Goal: Download file/media

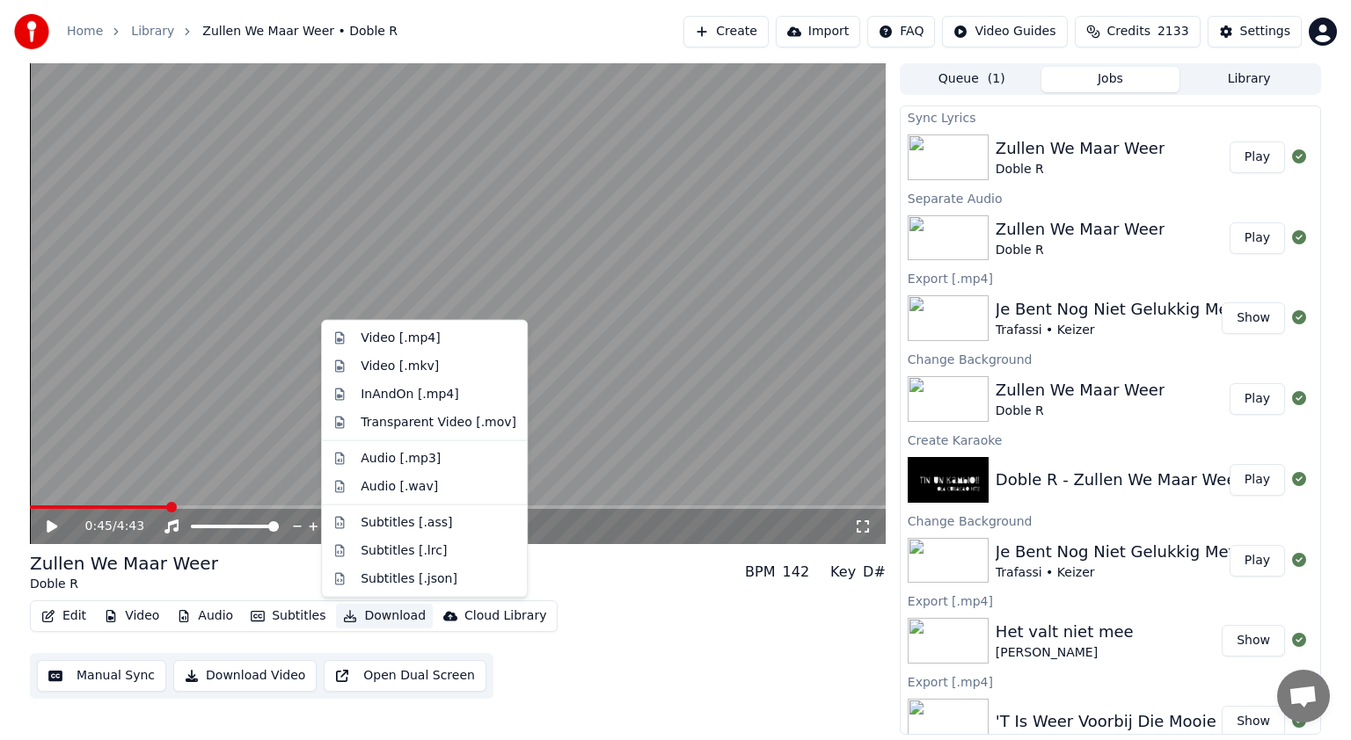
click at [383, 613] on button "Download" at bounding box center [384, 616] width 97 height 25
click at [385, 454] on div "Audio [.mp3]" at bounding box center [401, 459] width 80 height 18
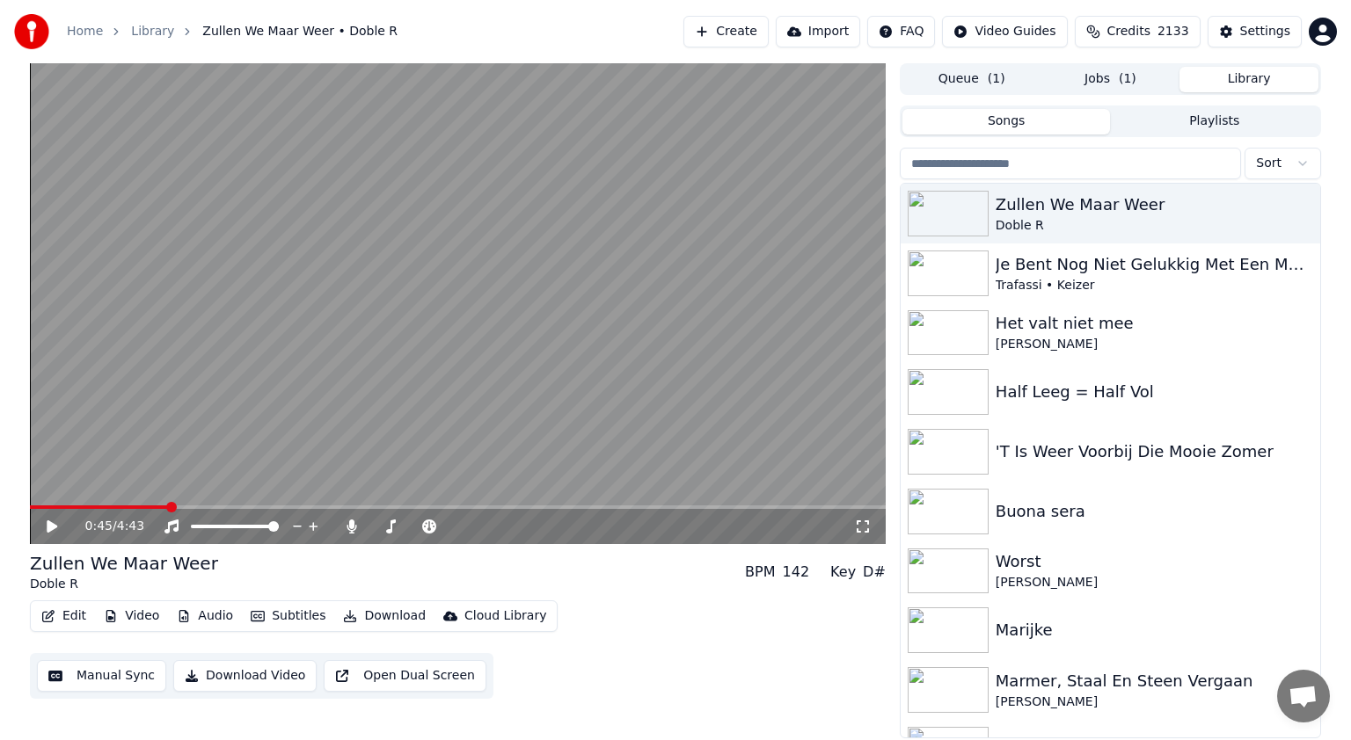
click at [1261, 79] on button "Library" at bounding box center [1248, 80] width 139 height 26
click at [958, 280] on img at bounding box center [947, 274] width 81 height 46
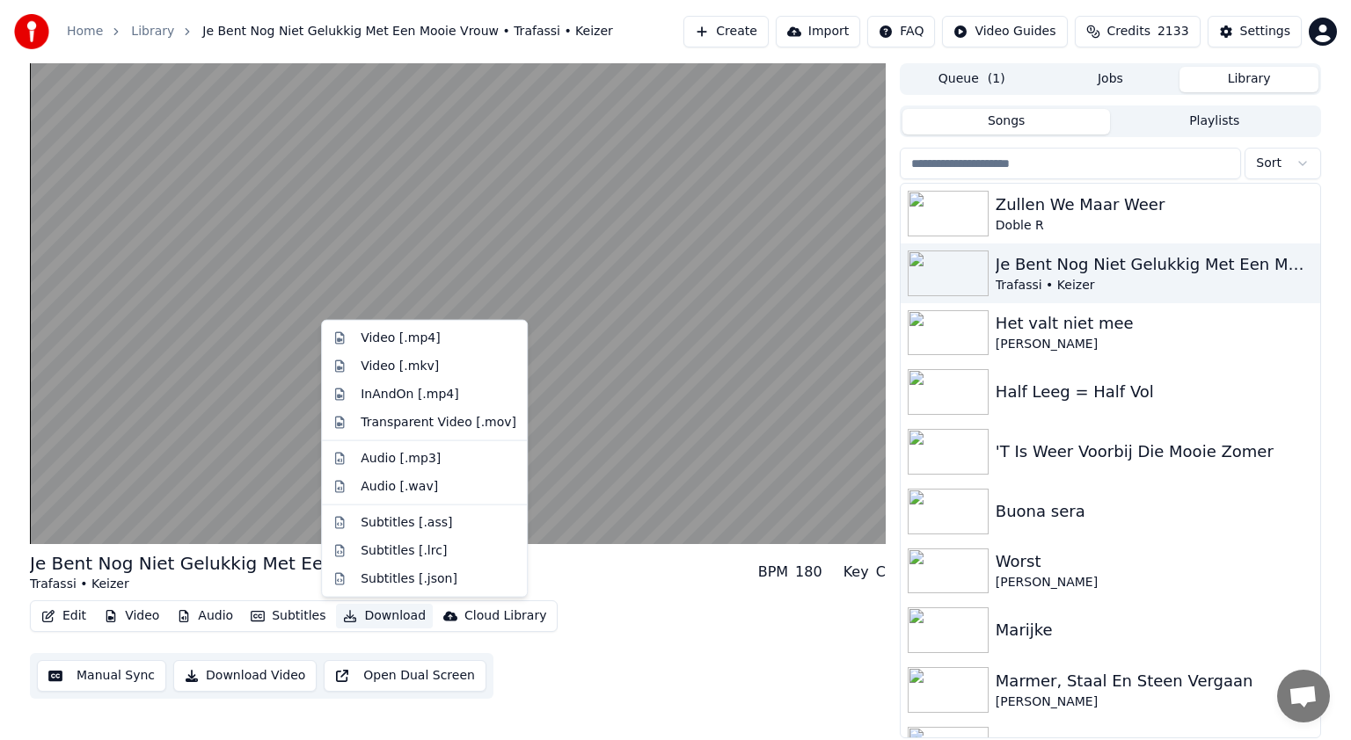
click at [393, 617] on button "Download" at bounding box center [384, 616] width 97 height 25
click at [391, 458] on div "Audio [.mp3]" at bounding box center [401, 459] width 80 height 18
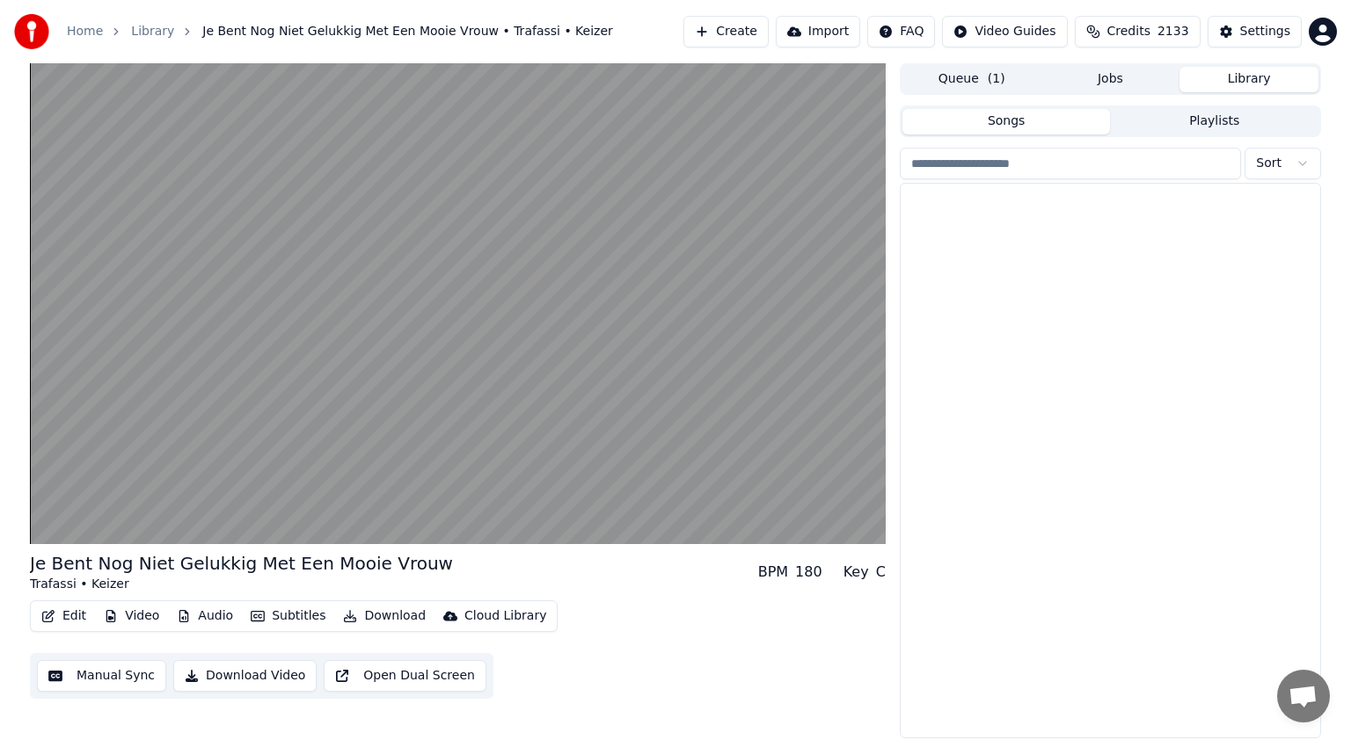
click at [1253, 69] on button "Library" at bounding box center [1248, 80] width 139 height 26
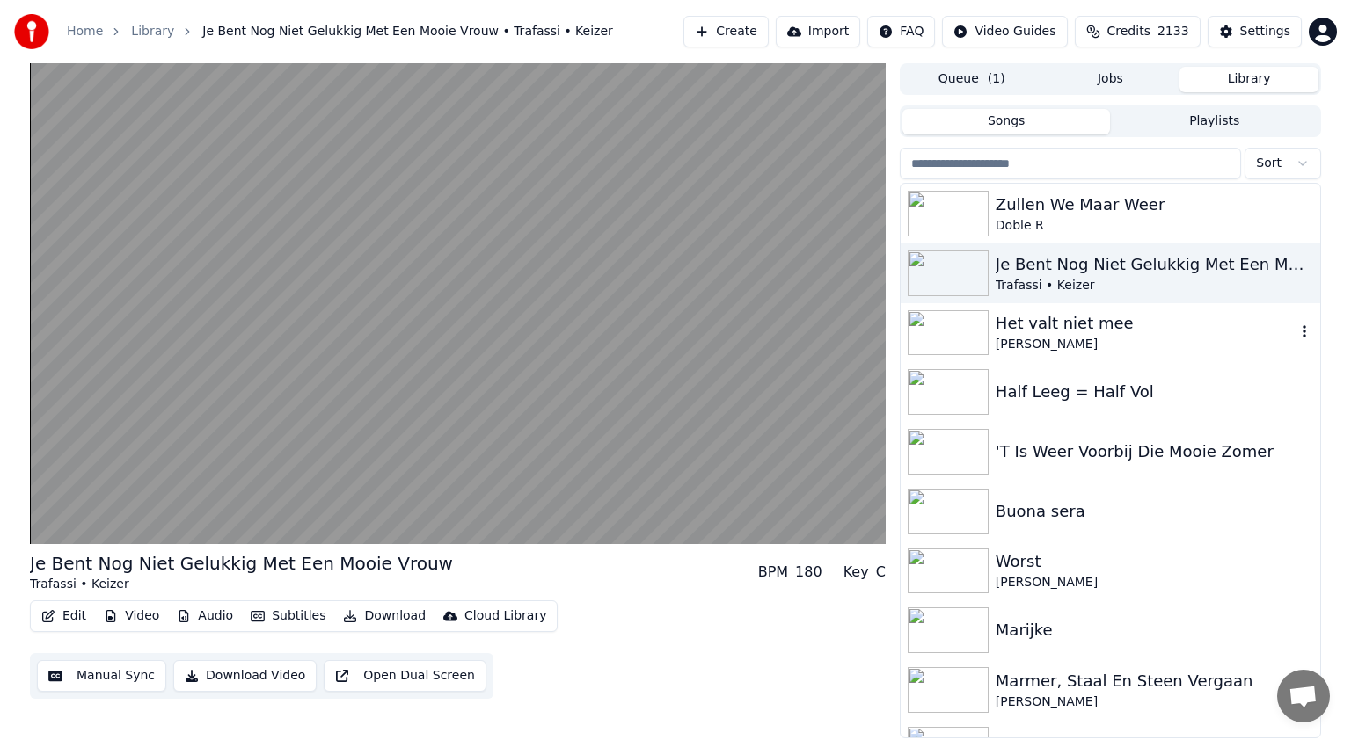
click at [1066, 320] on div "Het valt niet mee" at bounding box center [1145, 323] width 300 height 25
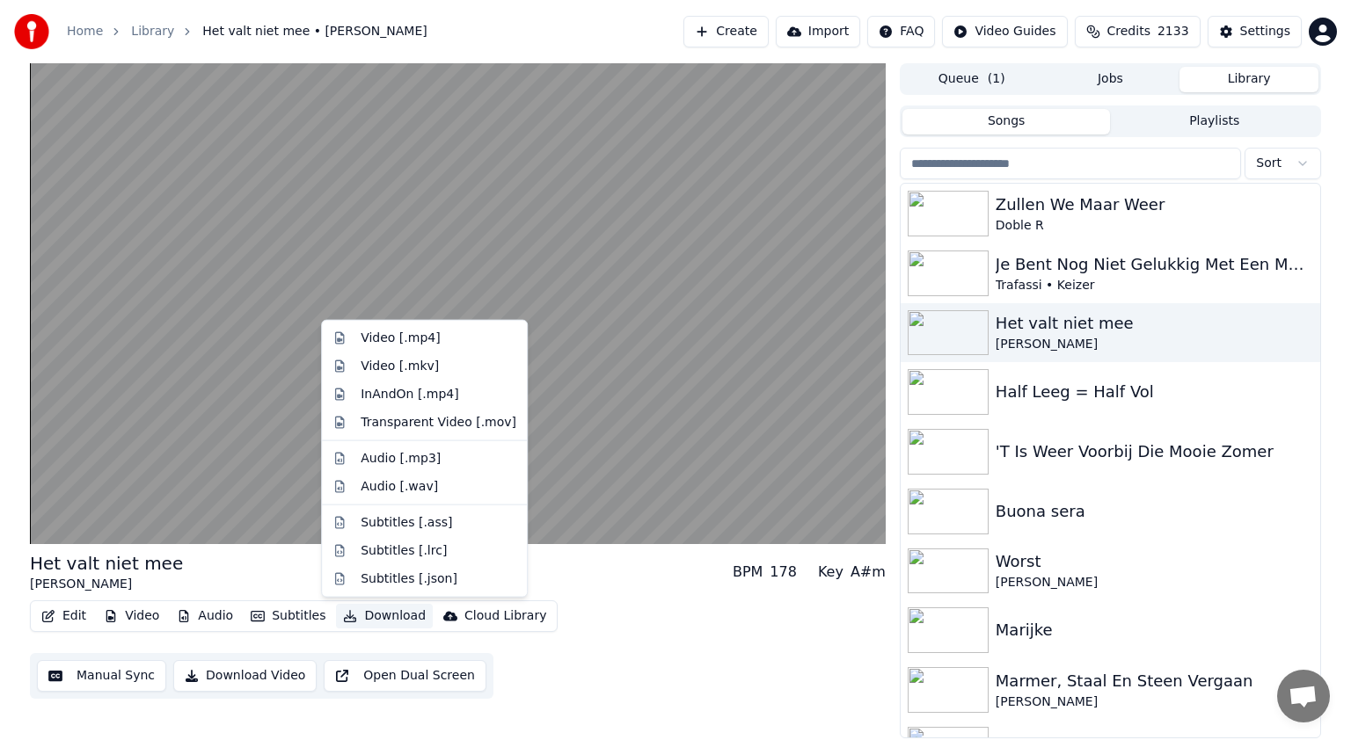
click at [379, 616] on button "Download" at bounding box center [384, 616] width 97 height 25
click at [401, 450] on div "Audio [.mp3]" at bounding box center [401, 459] width 80 height 18
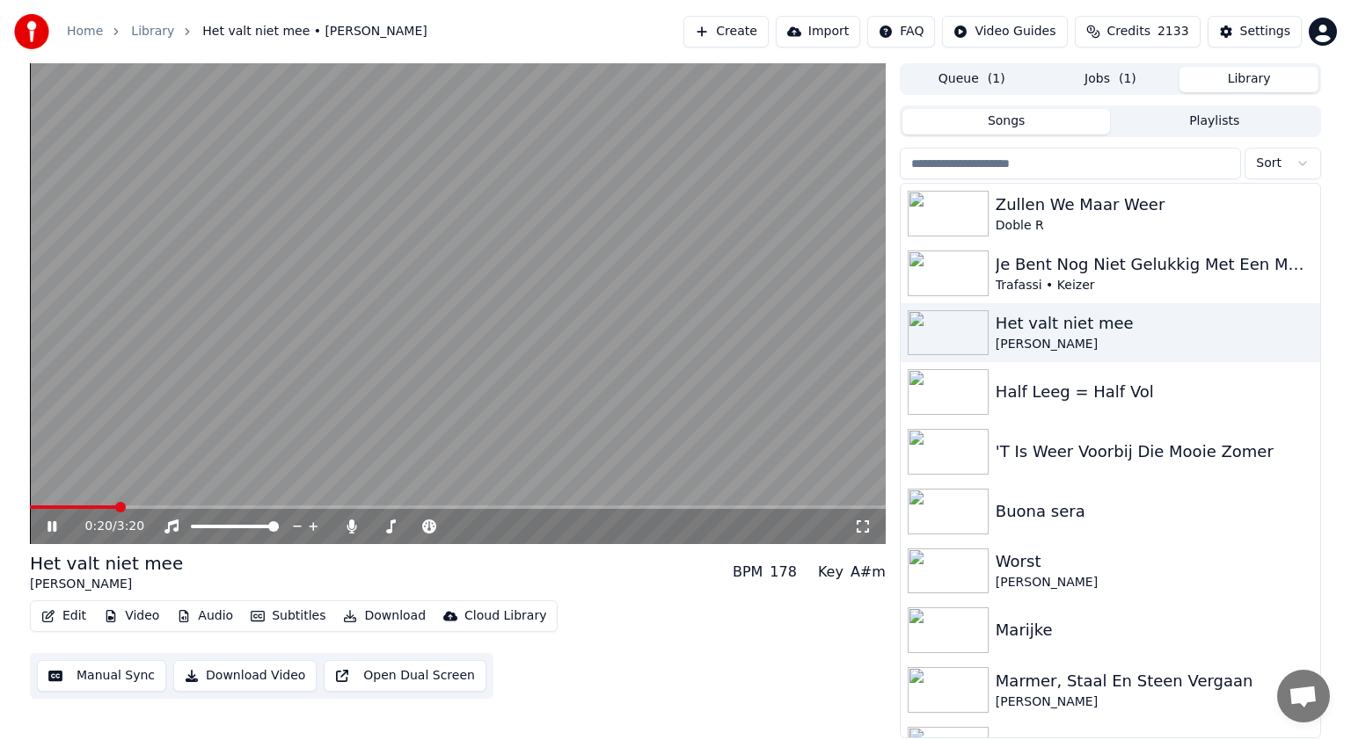
click at [1260, 76] on button "Library" at bounding box center [1248, 80] width 139 height 26
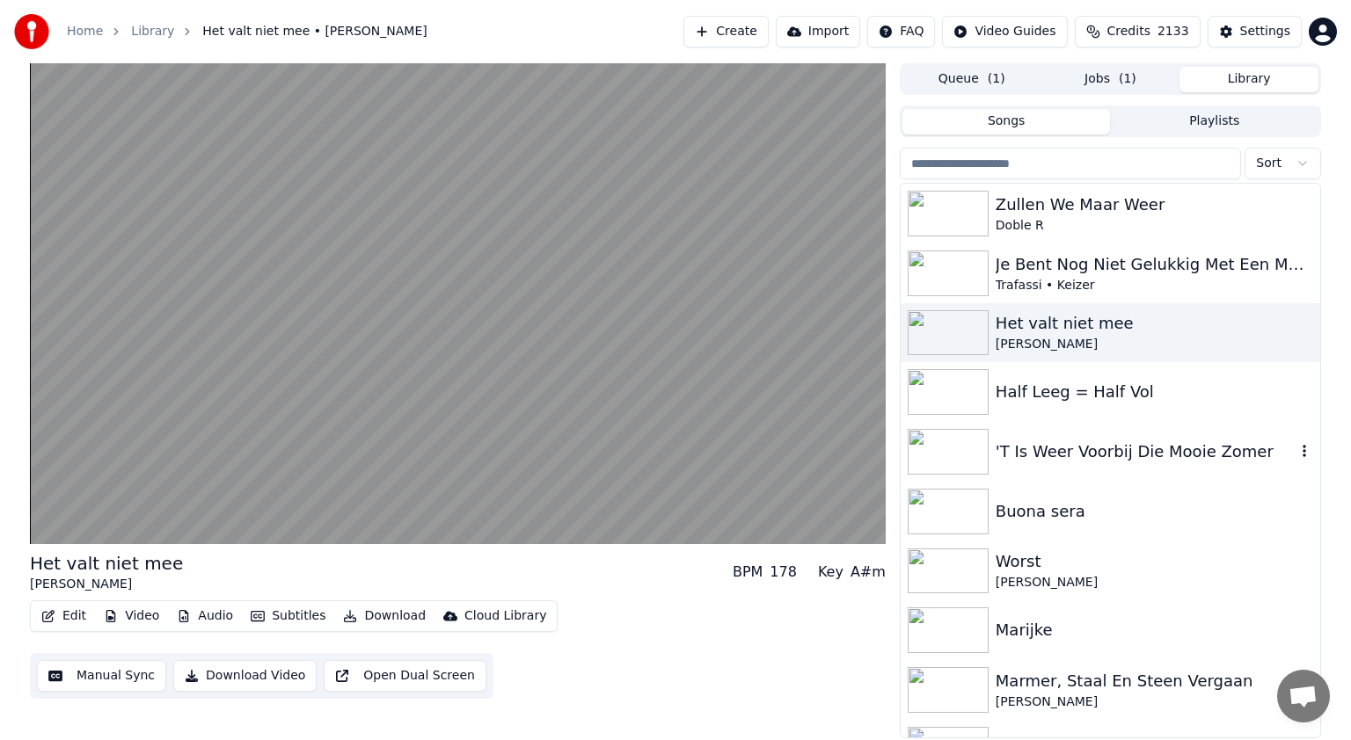
click at [1088, 440] on div "'T Is Weer Voorbij Die Mooie Zomer" at bounding box center [1145, 452] width 300 height 25
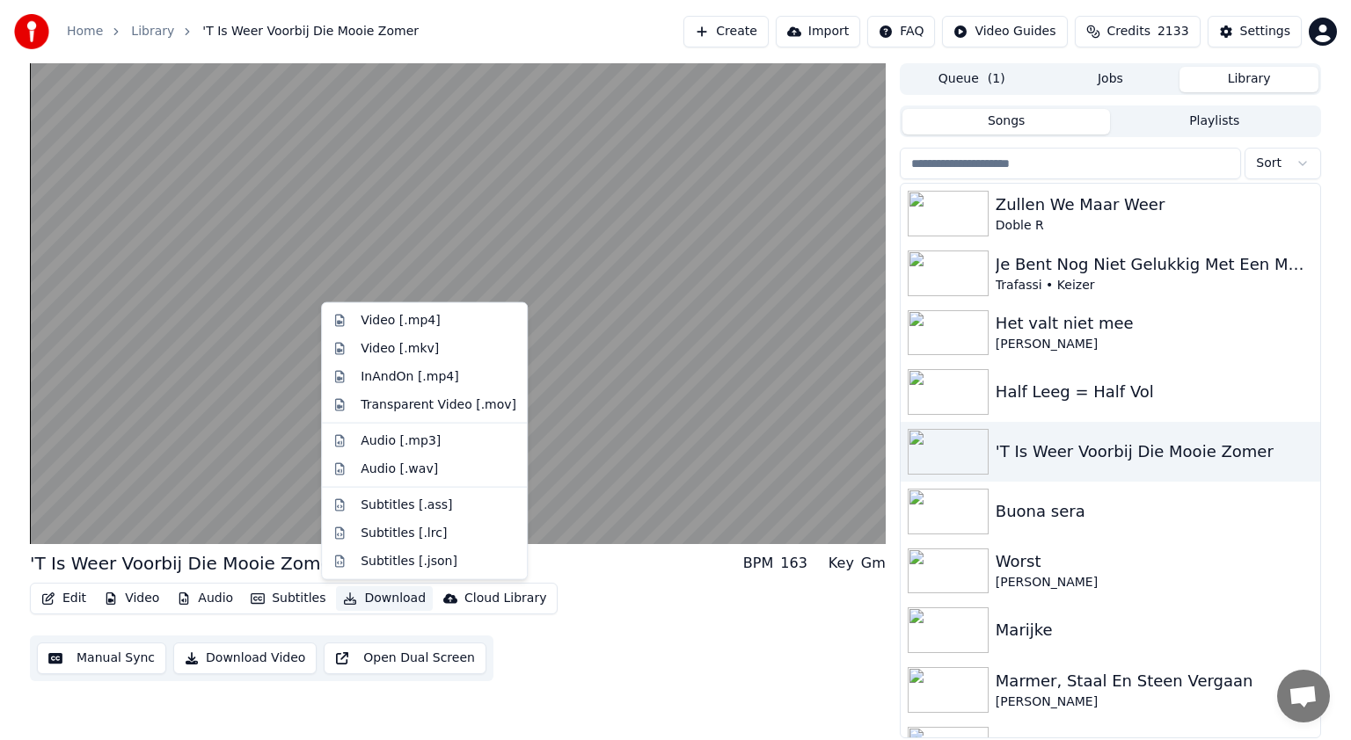
click at [392, 593] on button "Download" at bounding box center [384, 599] width 97 height 25
click at [388, 436] on div "Audio [.mp3]" at bounding box center [401, 442] width 80 height 18
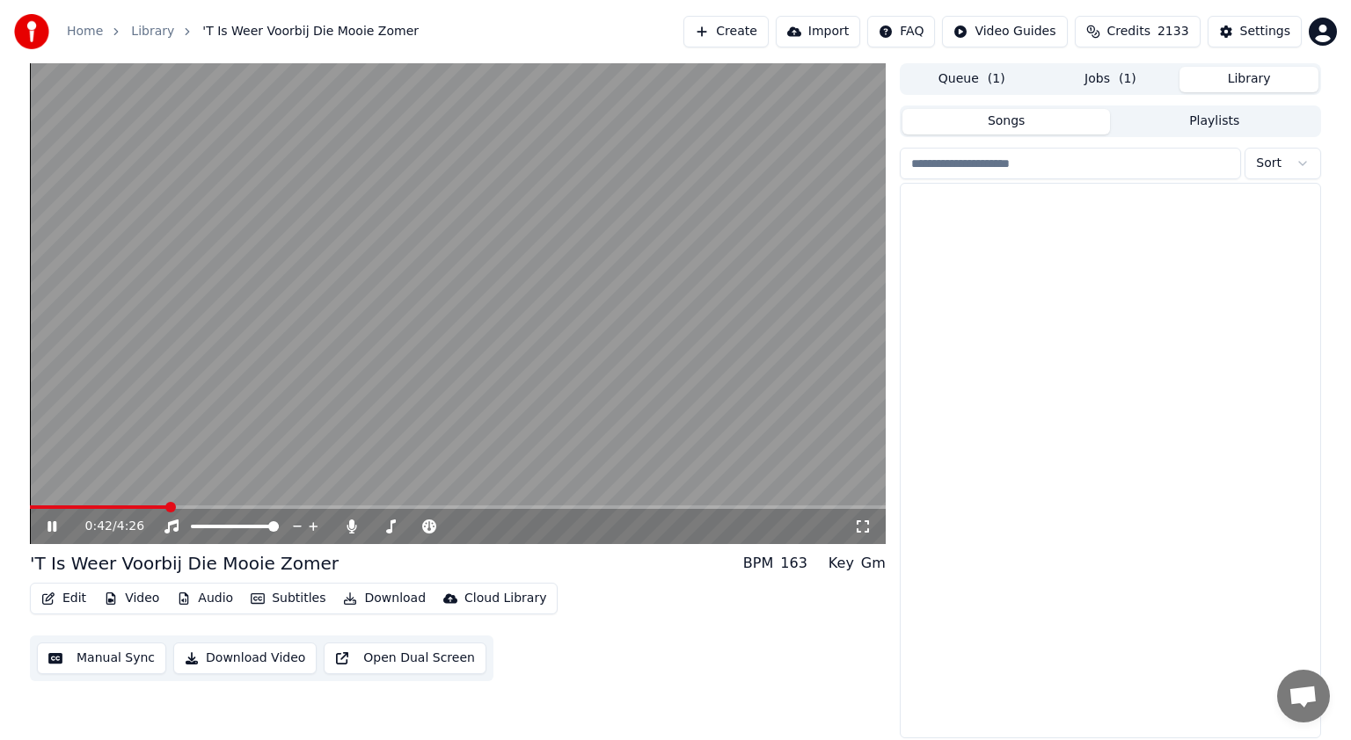
click at [1256, 75] on button "Library" at bounding box center [1248, 80] width 139 height 26
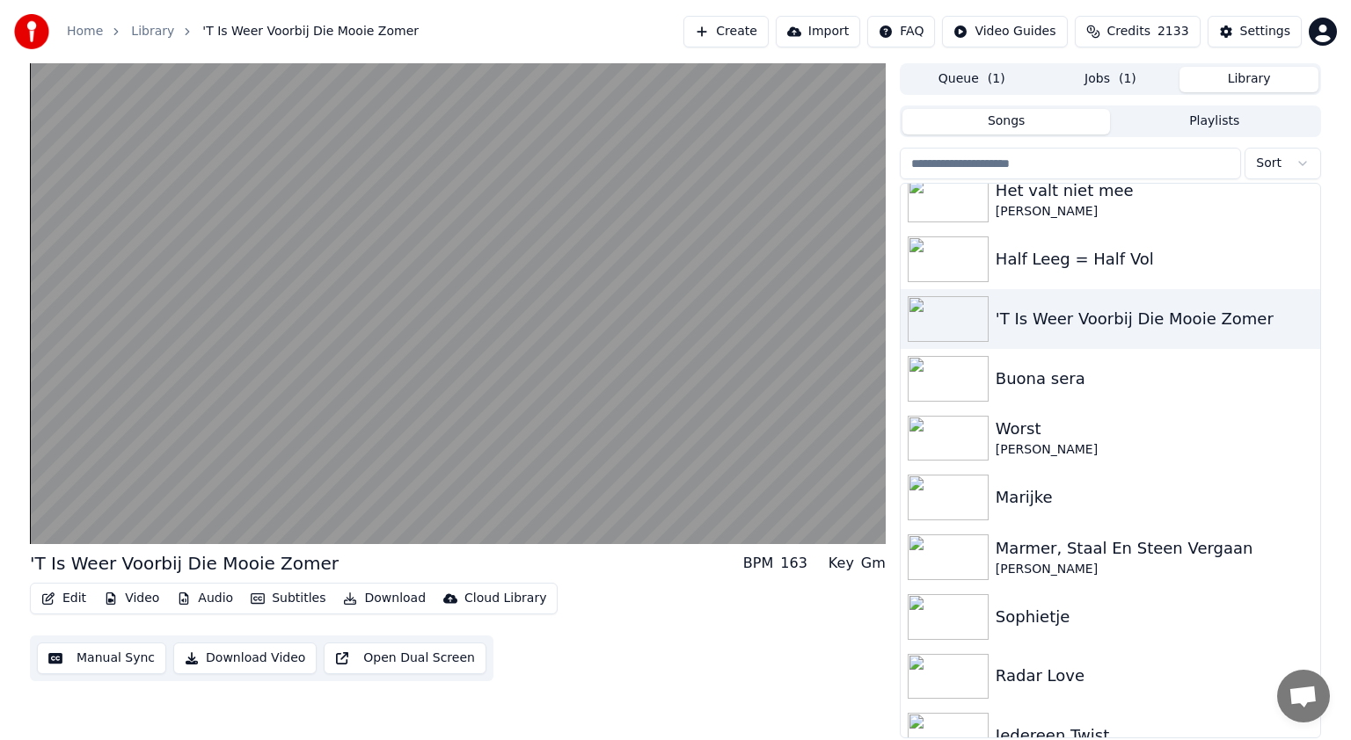
scroll to position [176, 0]
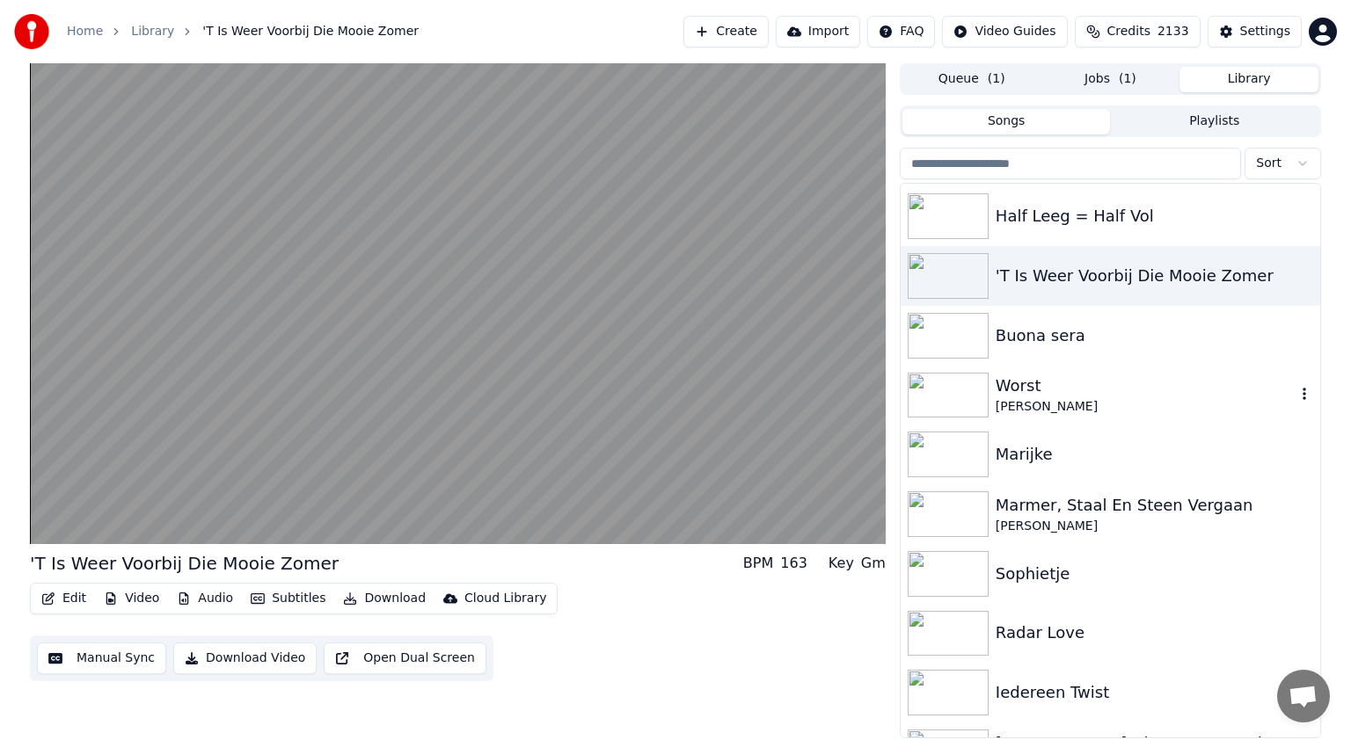
click at [960, 389] on img at bounding box center [947, 396] width 81 height 46
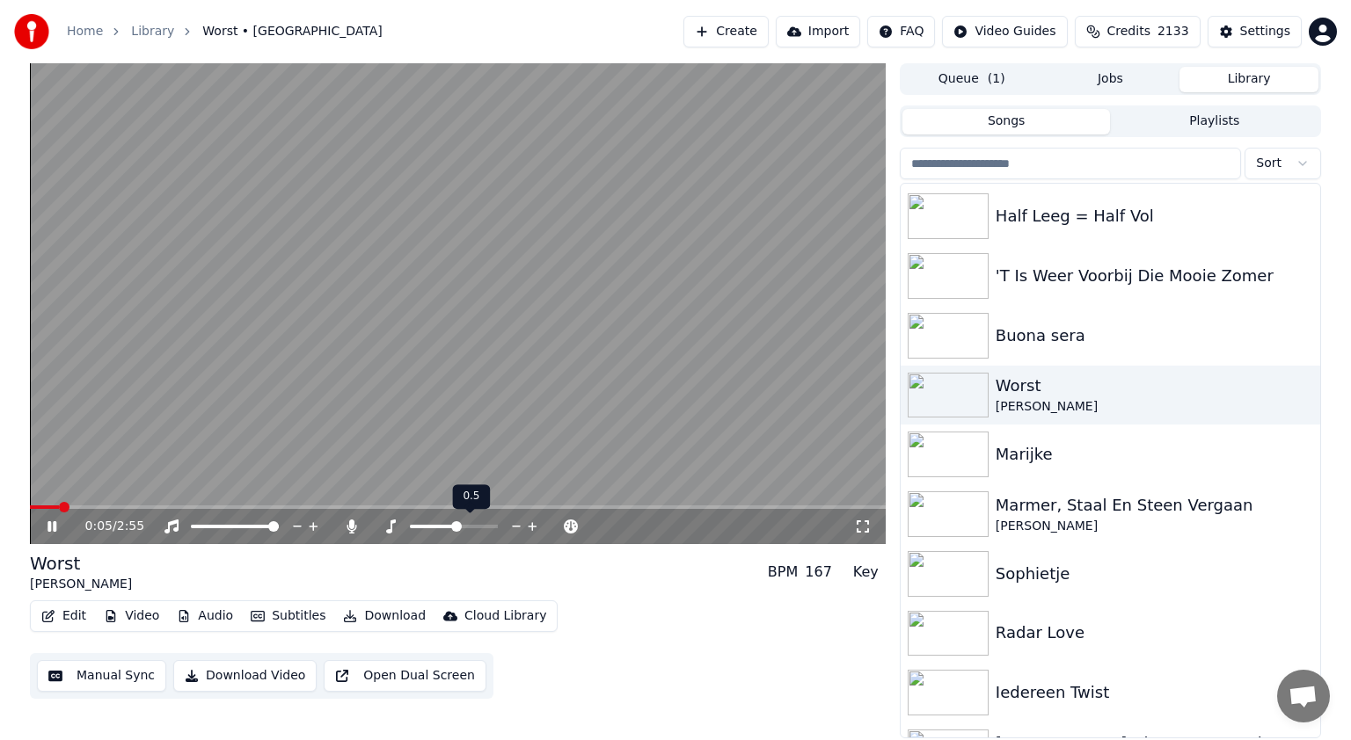
click at [456, 526] on span at bounding box center [454, 527] width 88 height 4
click at [453, 528] on span at bounding box center [453, 526] width 11 height 11
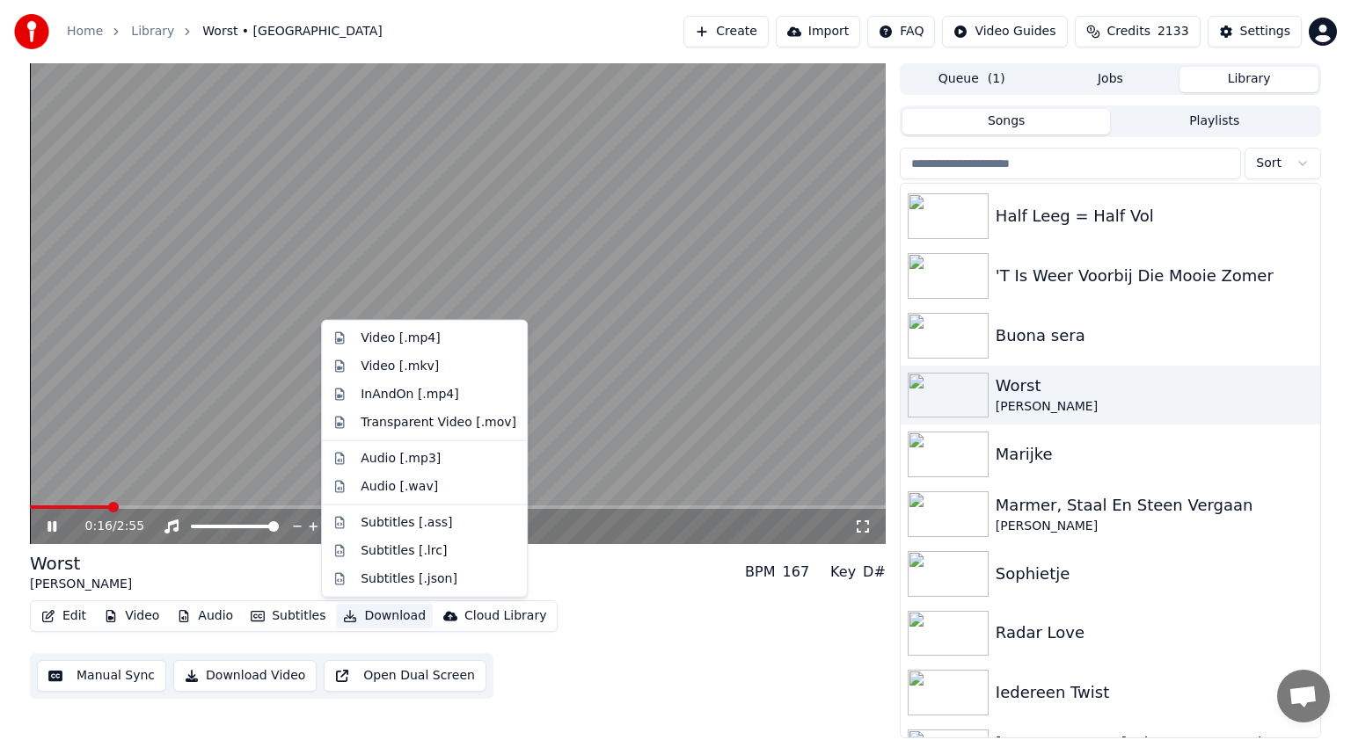
click at [375, 617] on button "Download" at bounding box center [384, 616] width 97 height 25
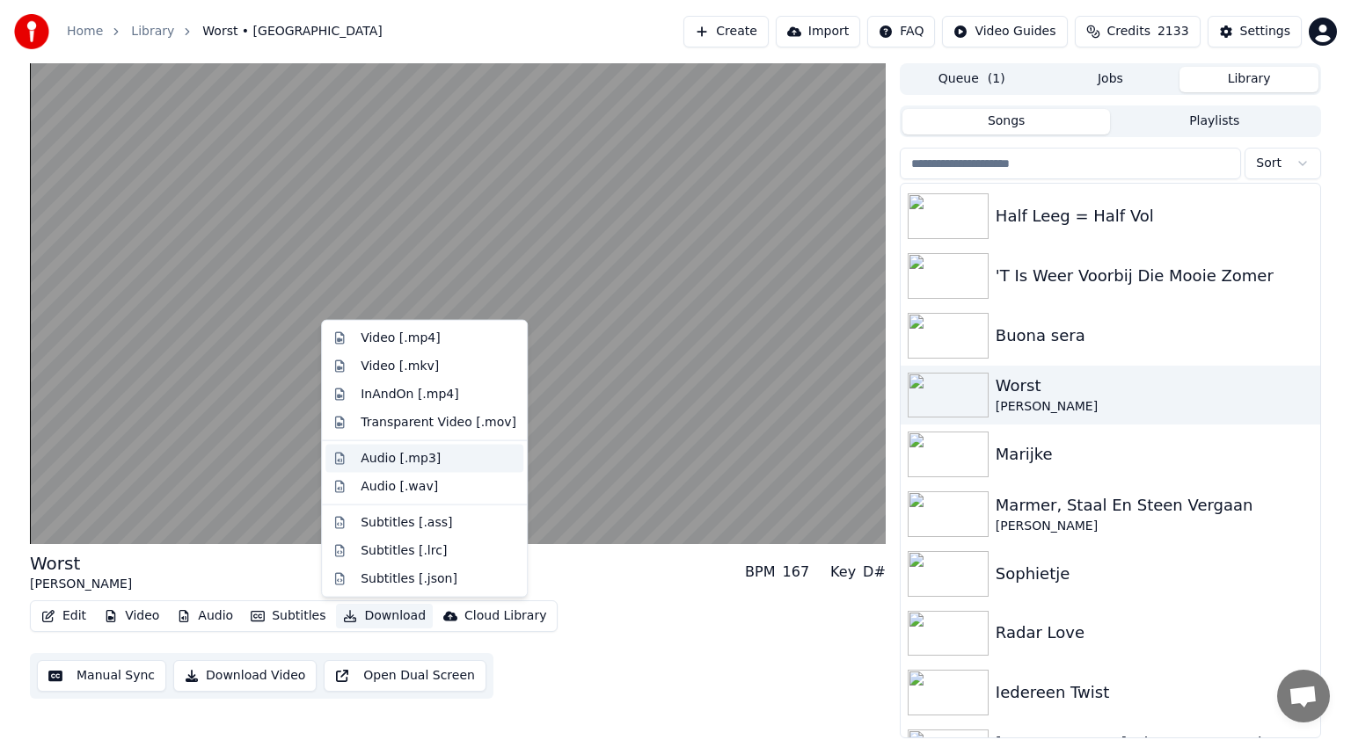
click at [387, 458] on div "Audio [.mp3]" at bounding box center [401, 459] width 80 height 18
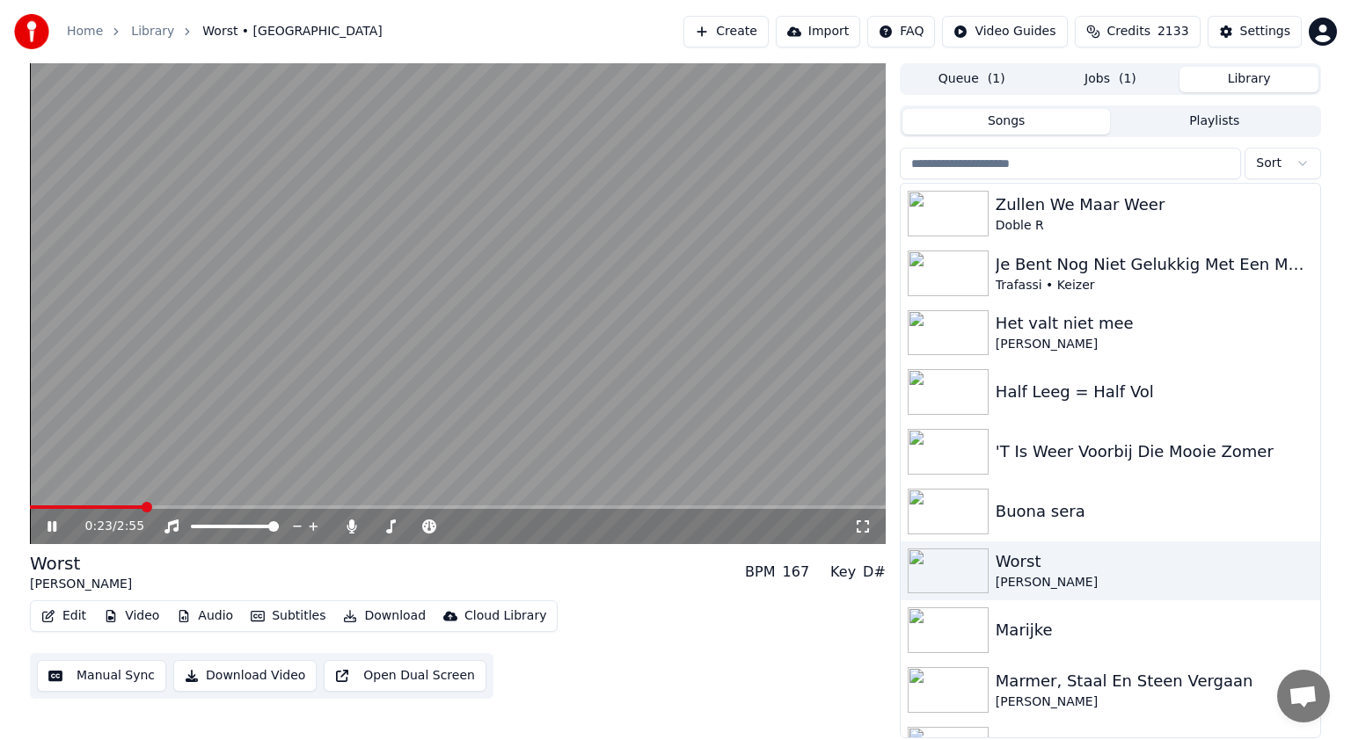
click at [1252, 75] on button "Library" at bounding box center [1248, 80] width 139 height 26
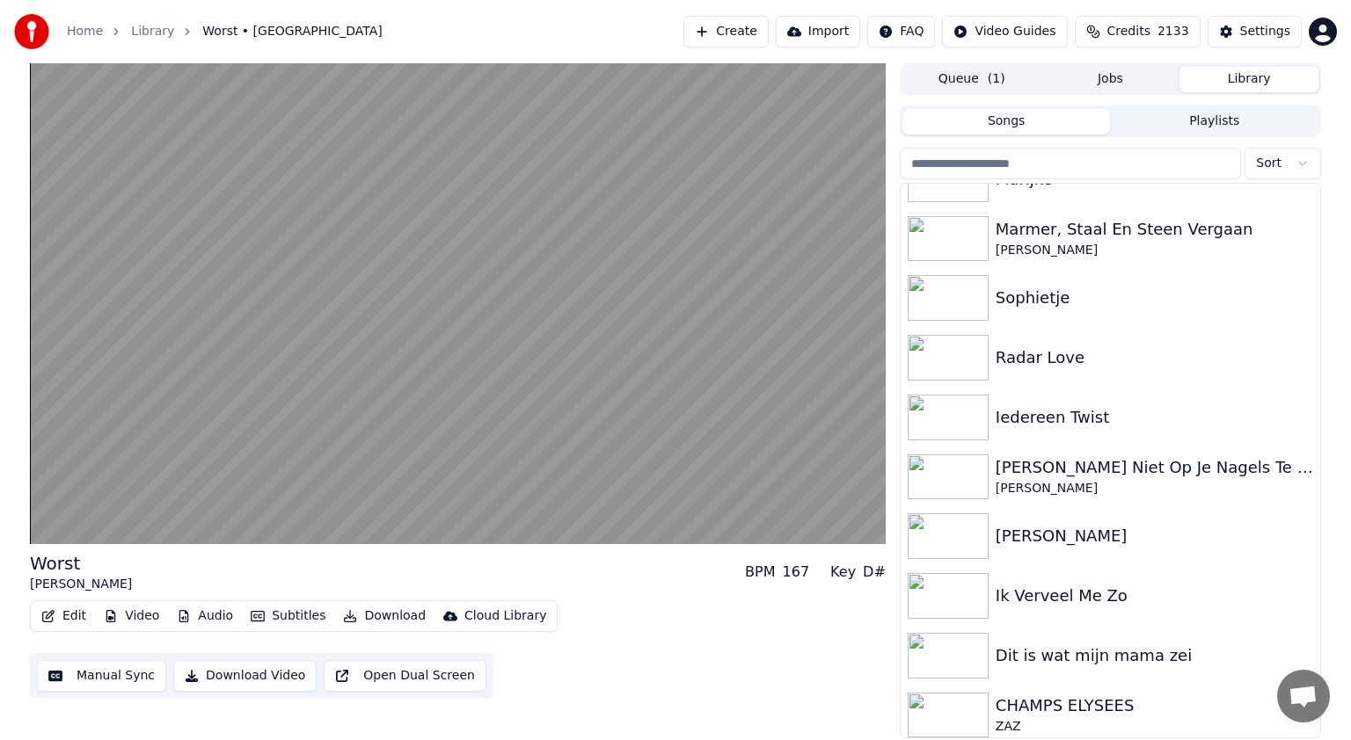
scroll to position [470, 0]
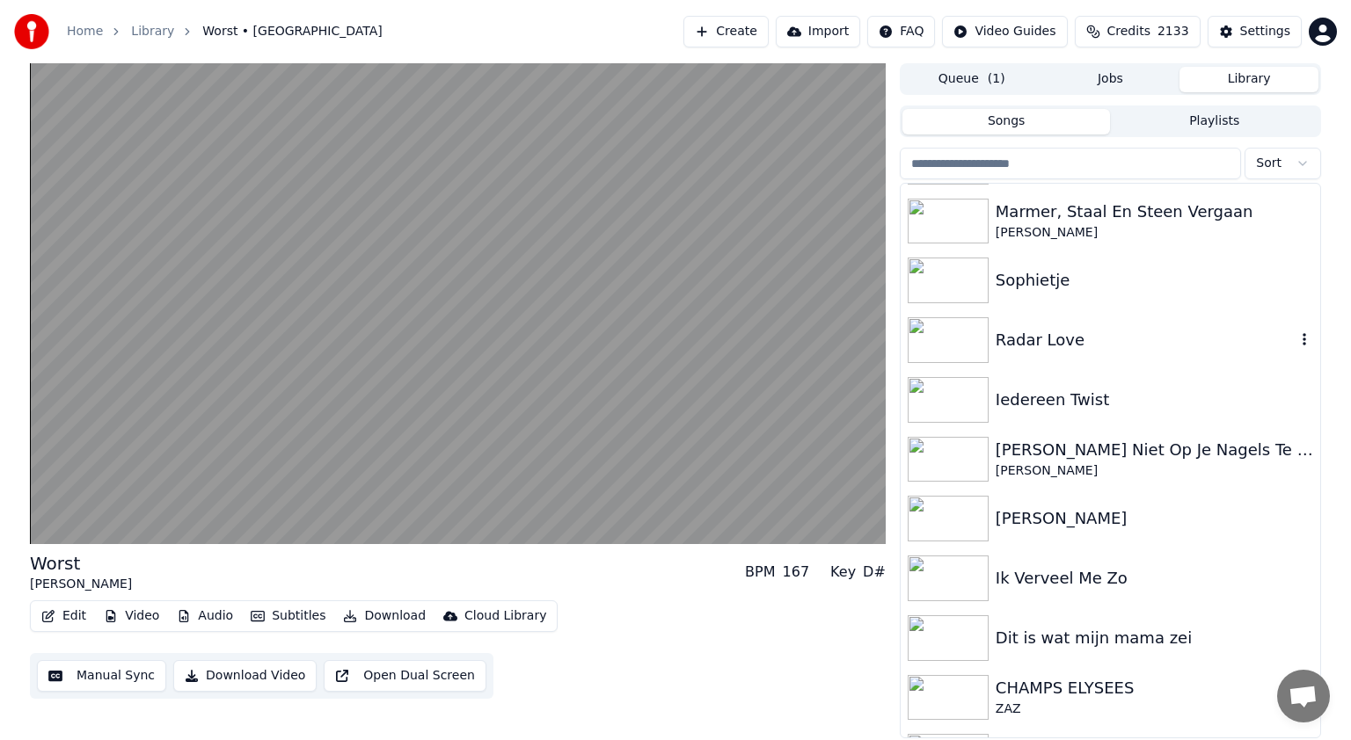
click at [1001, 336] on div "Radar Love" at bounding box center [1145, 340] width 300 height 25
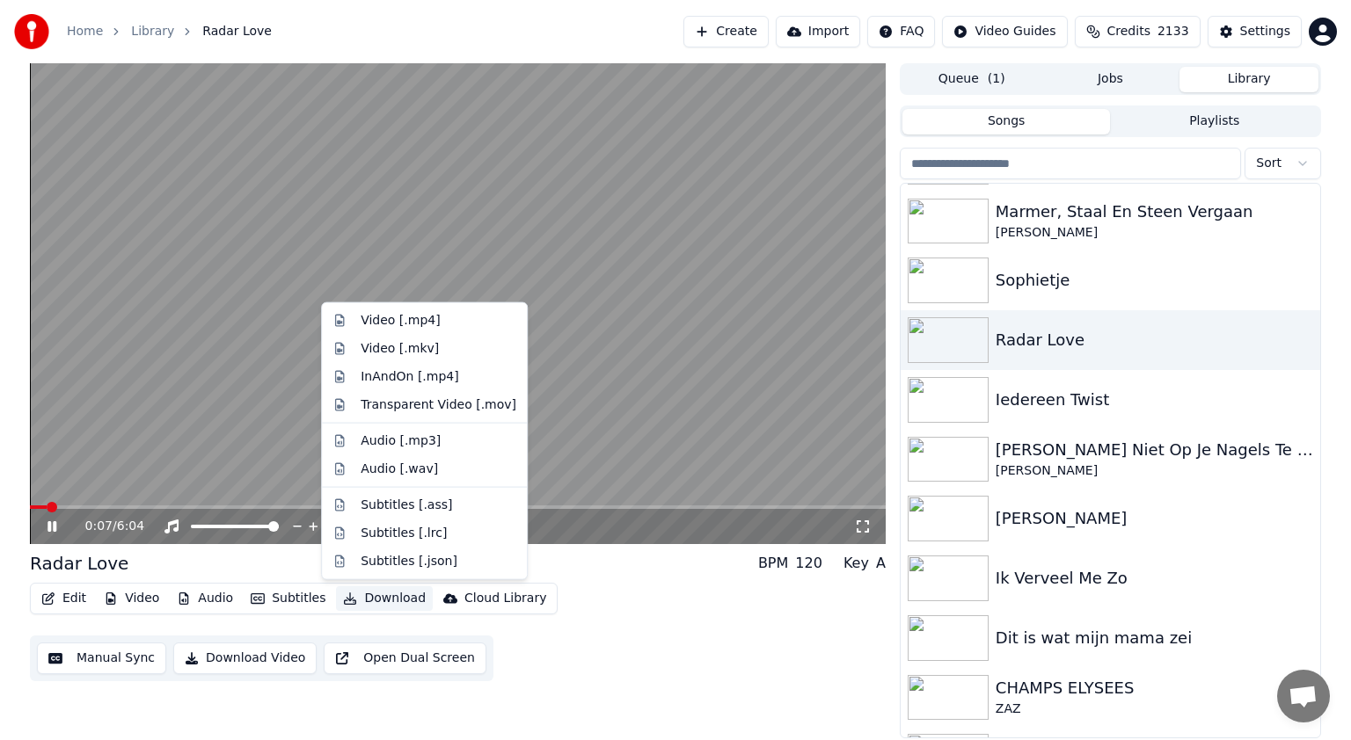
click at [385, 595] on button "Download" at bounding box center [384, 599] width 97 height 25
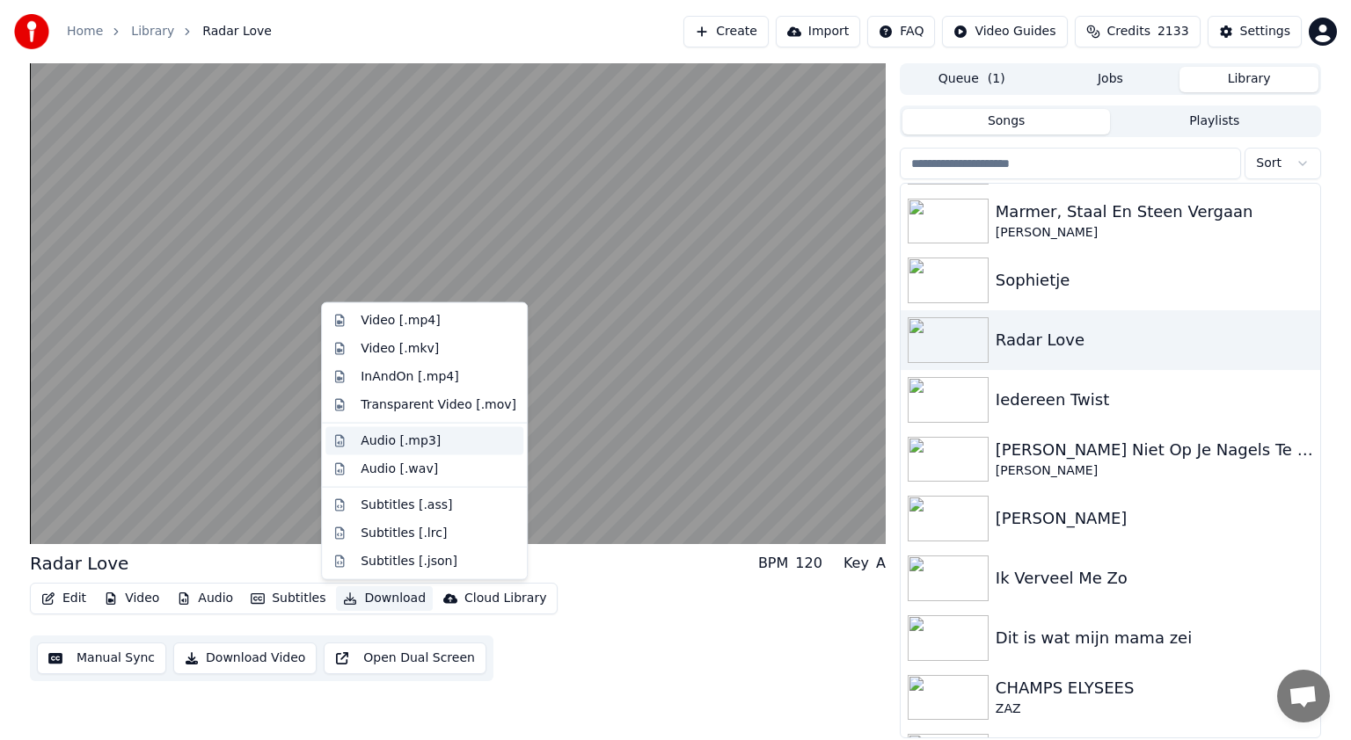
click at [382, 437] on div "Audio [.mp3]" at bounding box center [401, 442] width 80 height 18
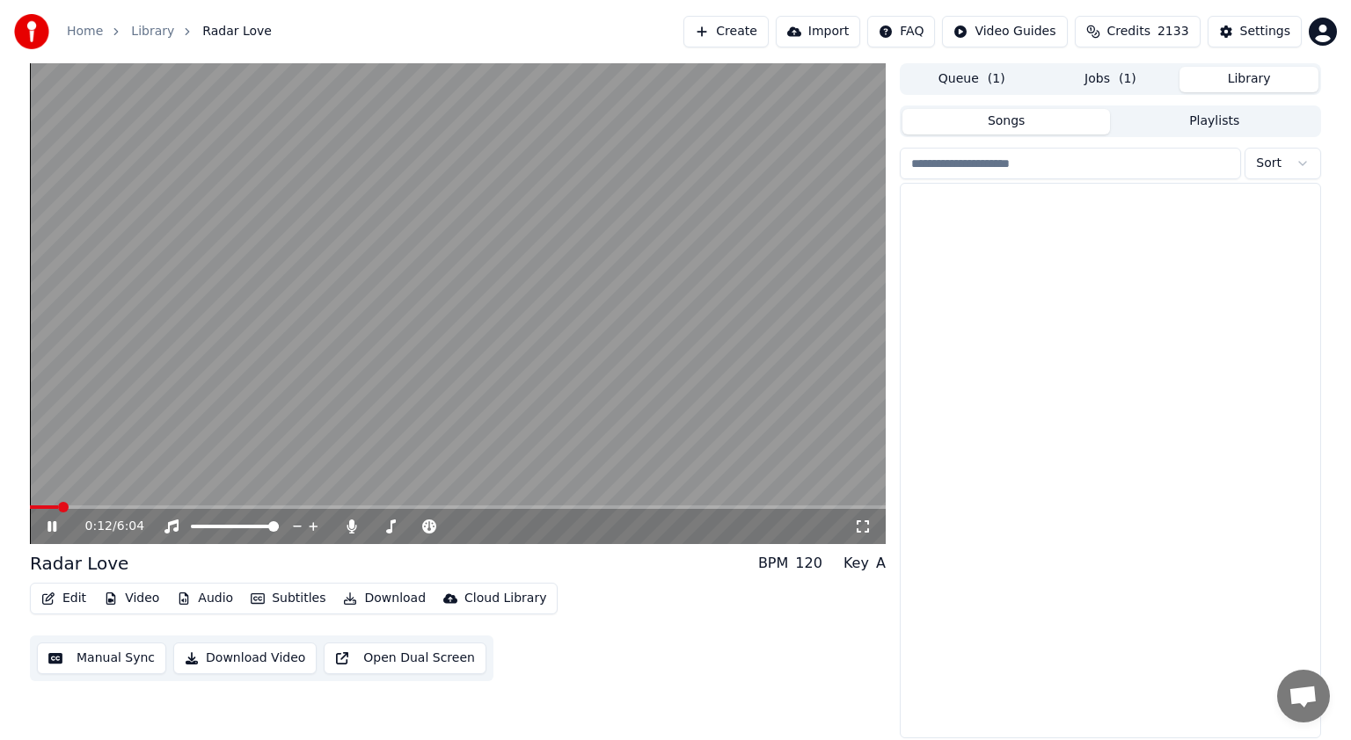
click at [1249, 81] on button "Library" at bounding box center [1248, 80] width 139 height 26
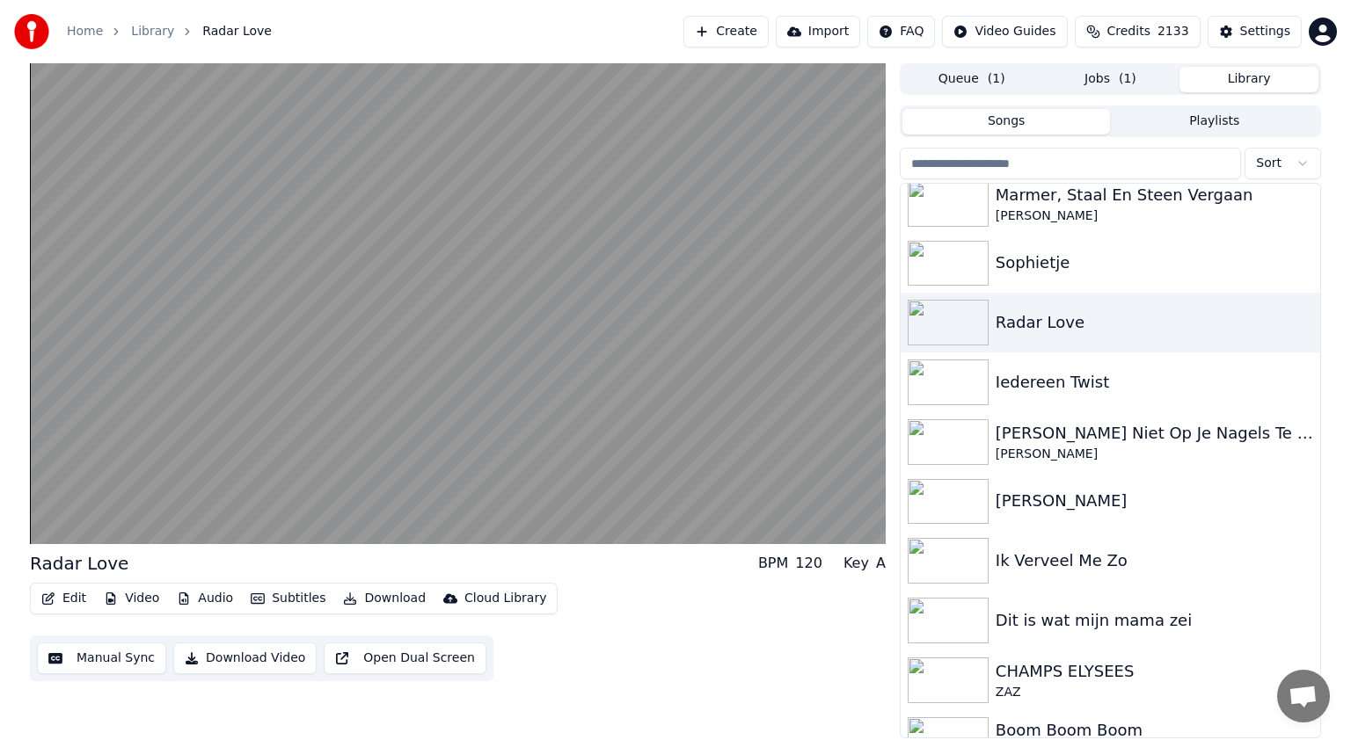
scroll to position [502, 0]
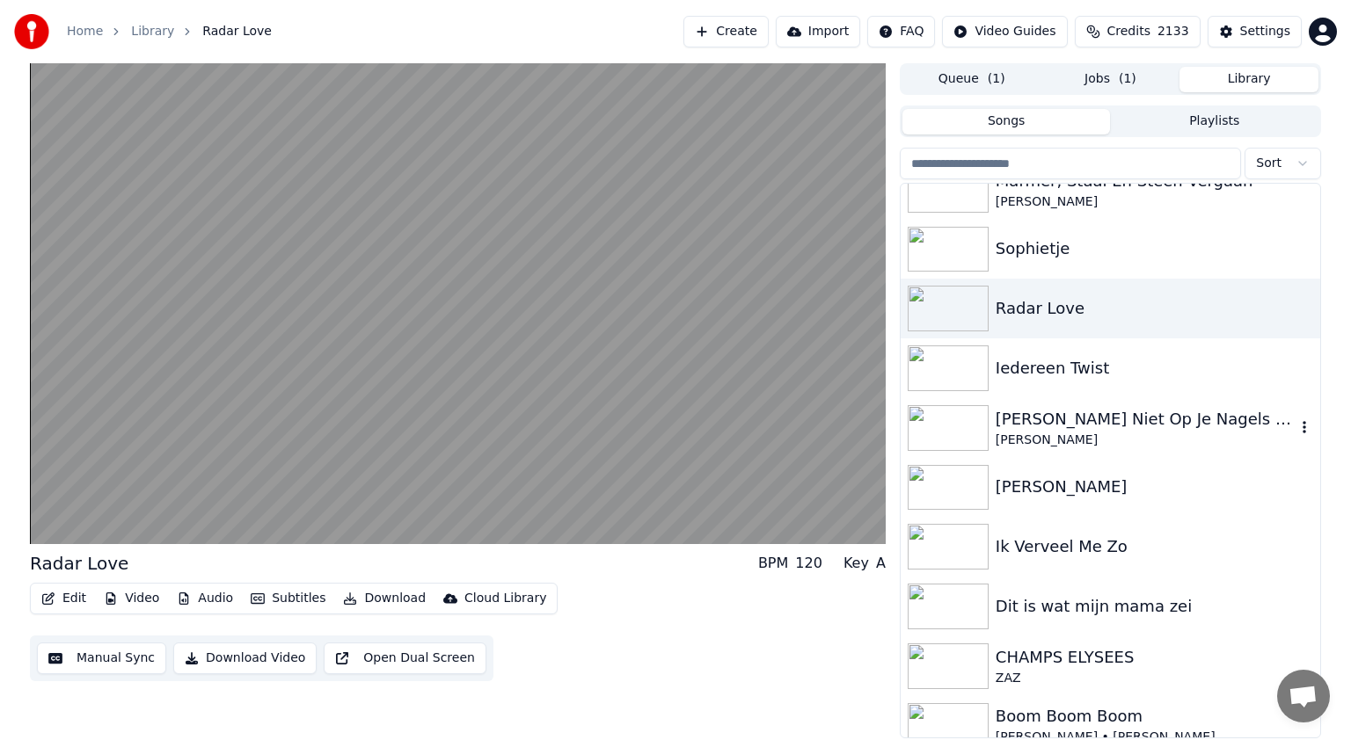
click at [1034, 413] on div "[PERSON_NAME] Niet Op Je Nagels Te Bijten" at bounding box center [1145, 419] width 300 height 25
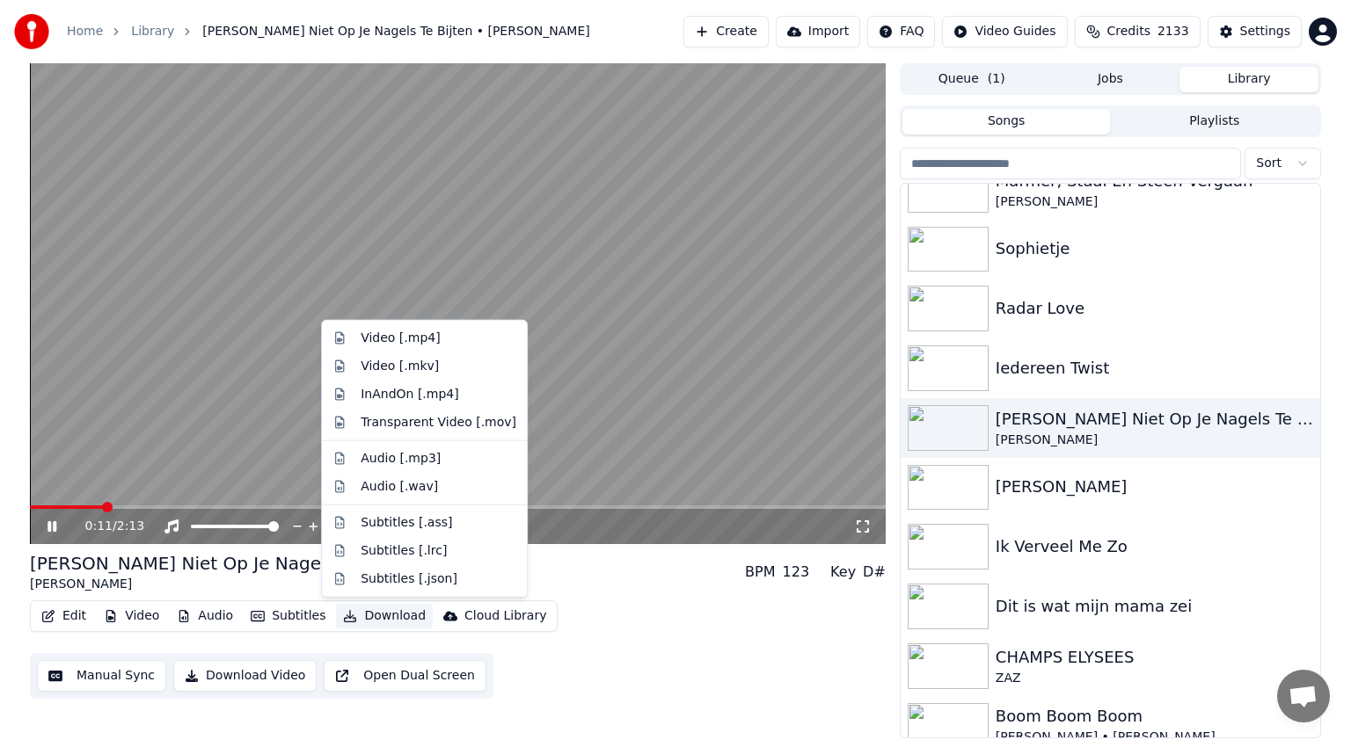
click at [382, 615] on button "Download" at bounding box center [384, 616] width 97 height 25
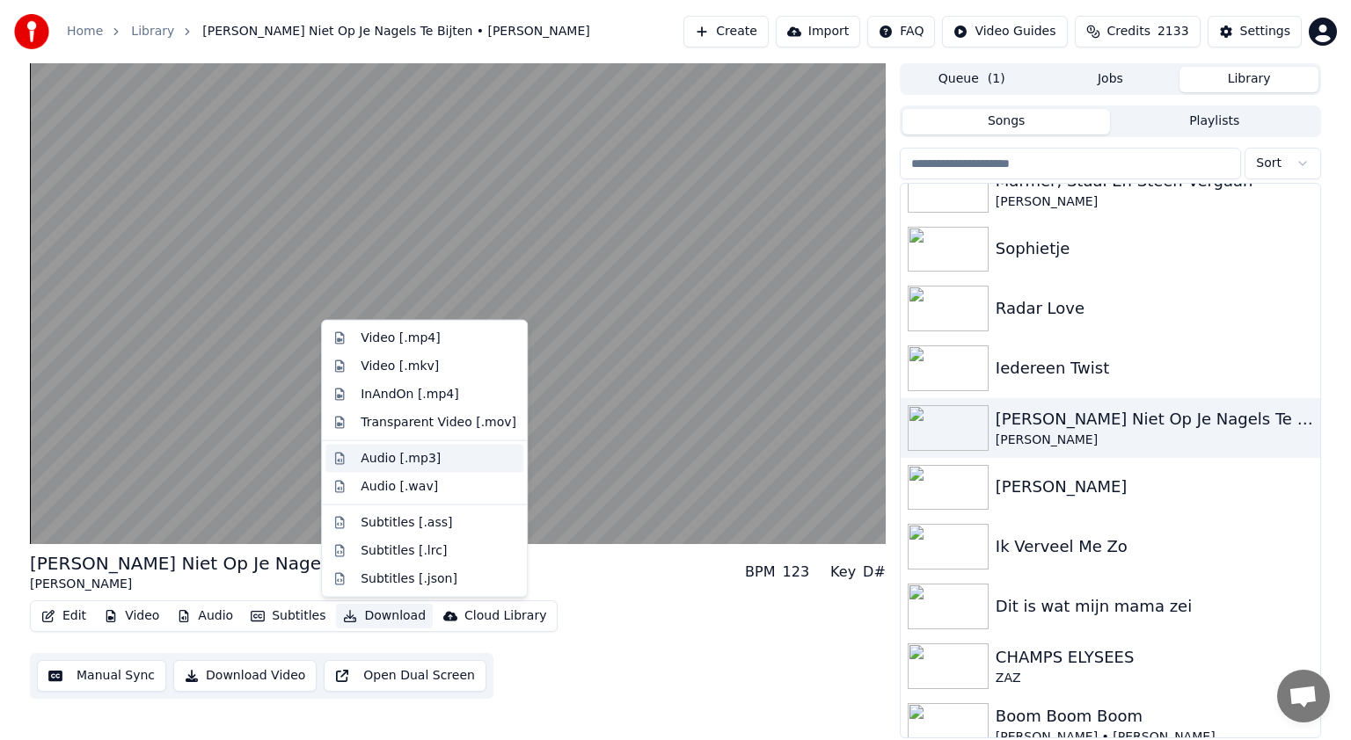
click at [388, 453] on div "Audio [.mp3]" at bounding box center [401, 459] width 80 height 18
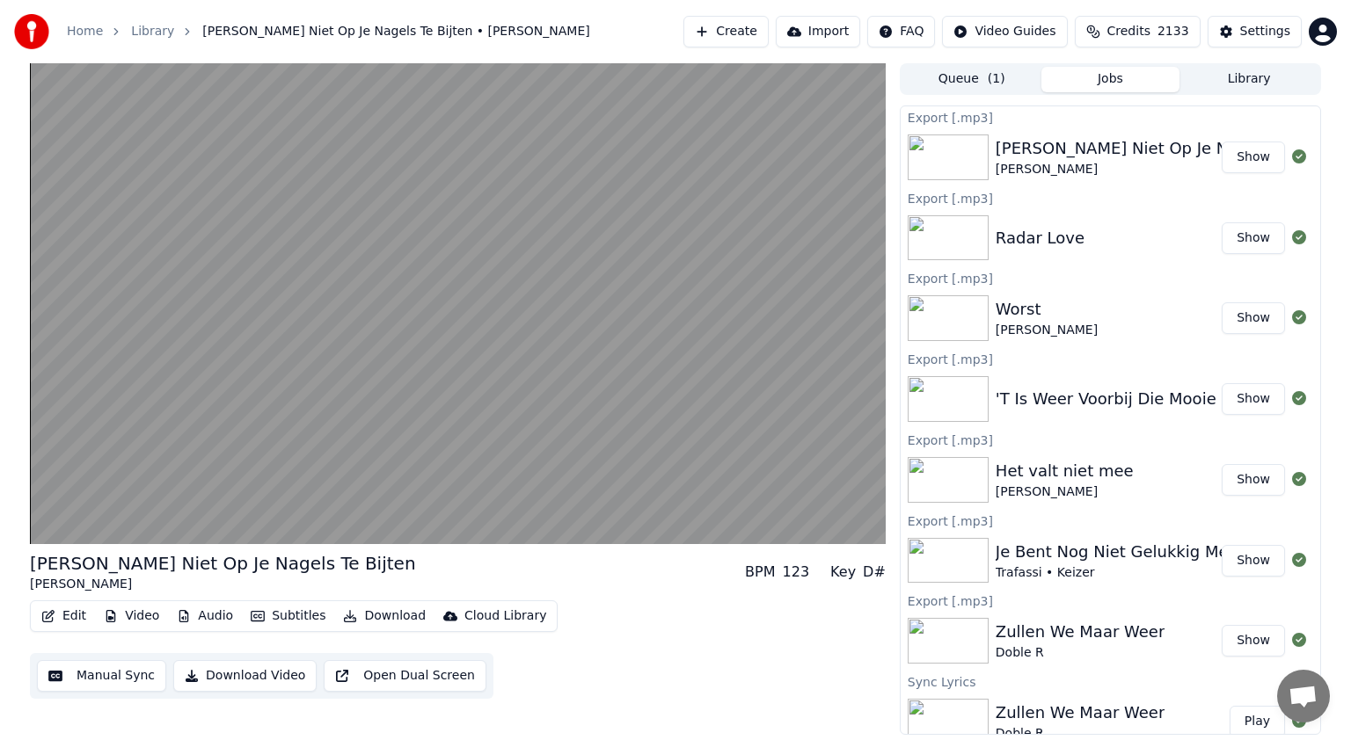
click at [1243, 77] on button "Library" at bounding box center [1248, 80] width 139 height 26
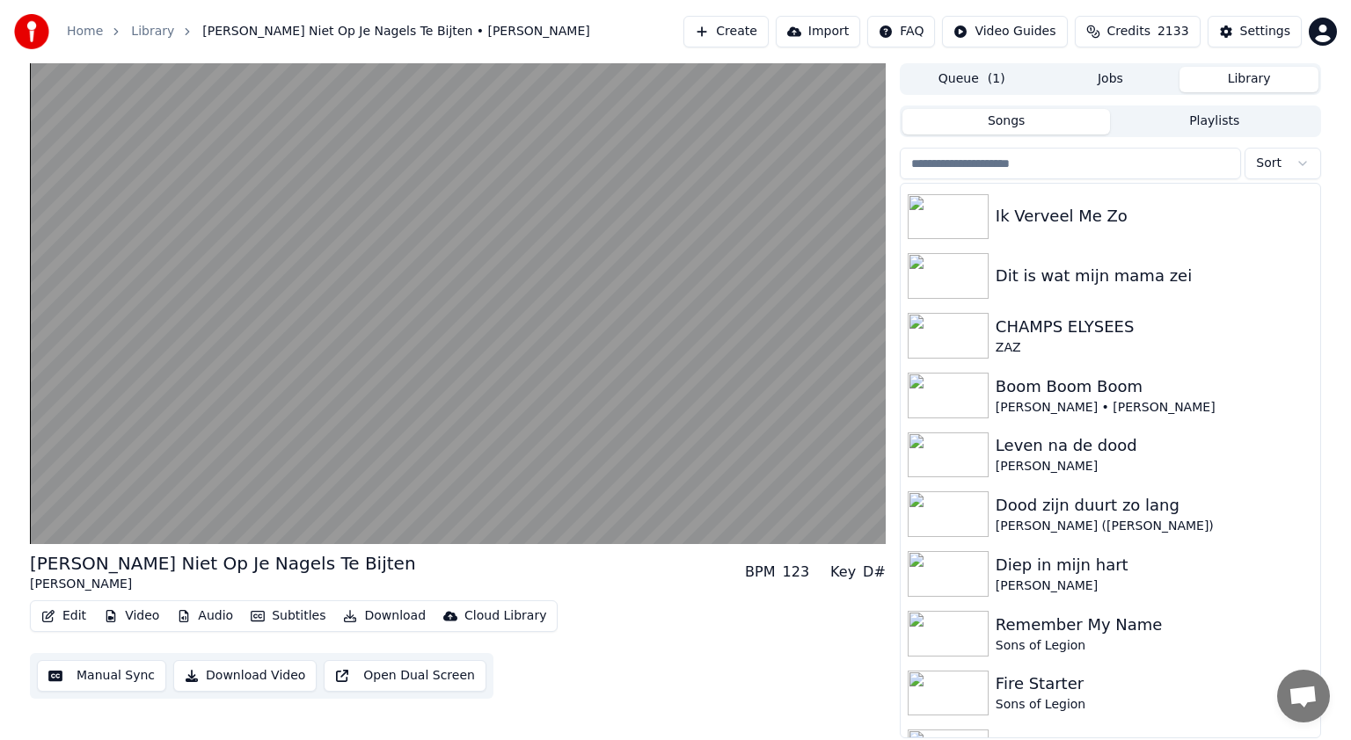
scroll to position [842, 0]
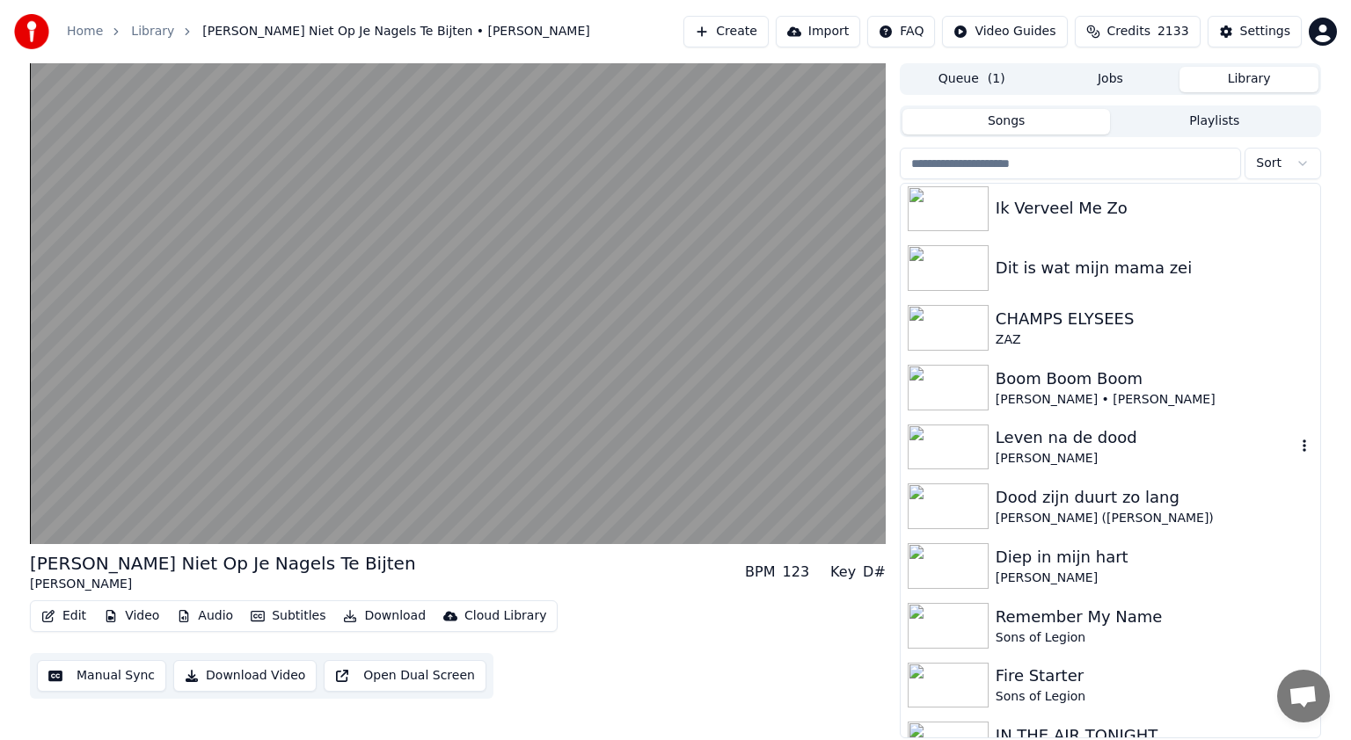
click at [964, 451] on img at bounding box center [947, 448] width 81 height 46
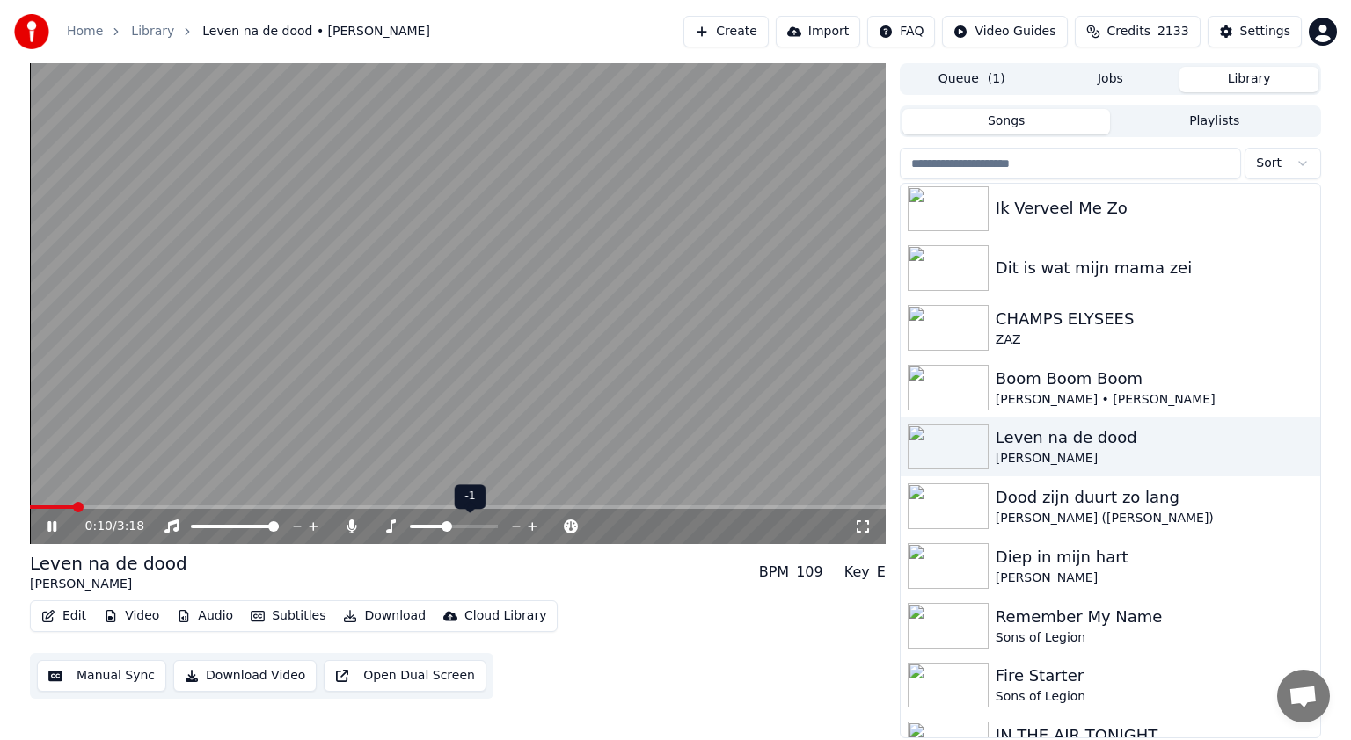
click at [445, 526] on span at bounding box center [446, 526] width 11 height 11
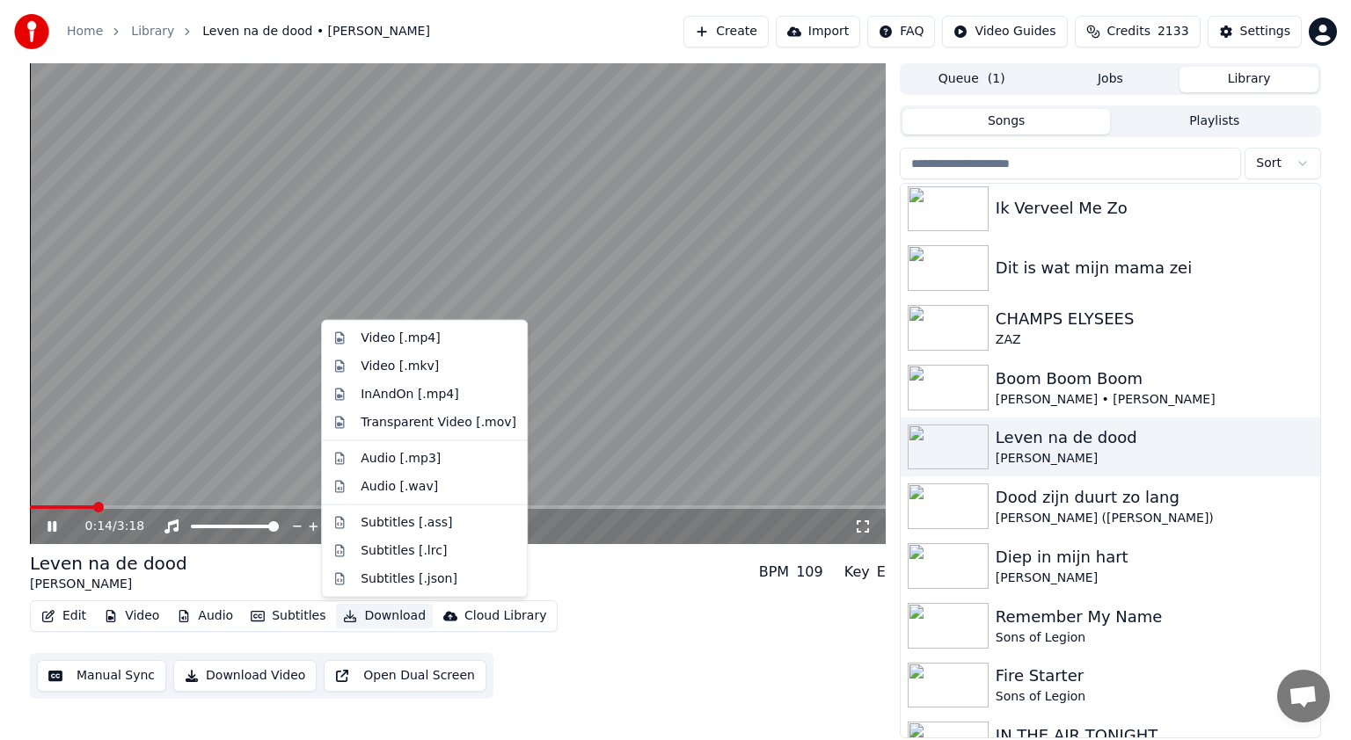
click at [385, 611] on button "Download" at bounding box center [384, 616] width 97 height 25
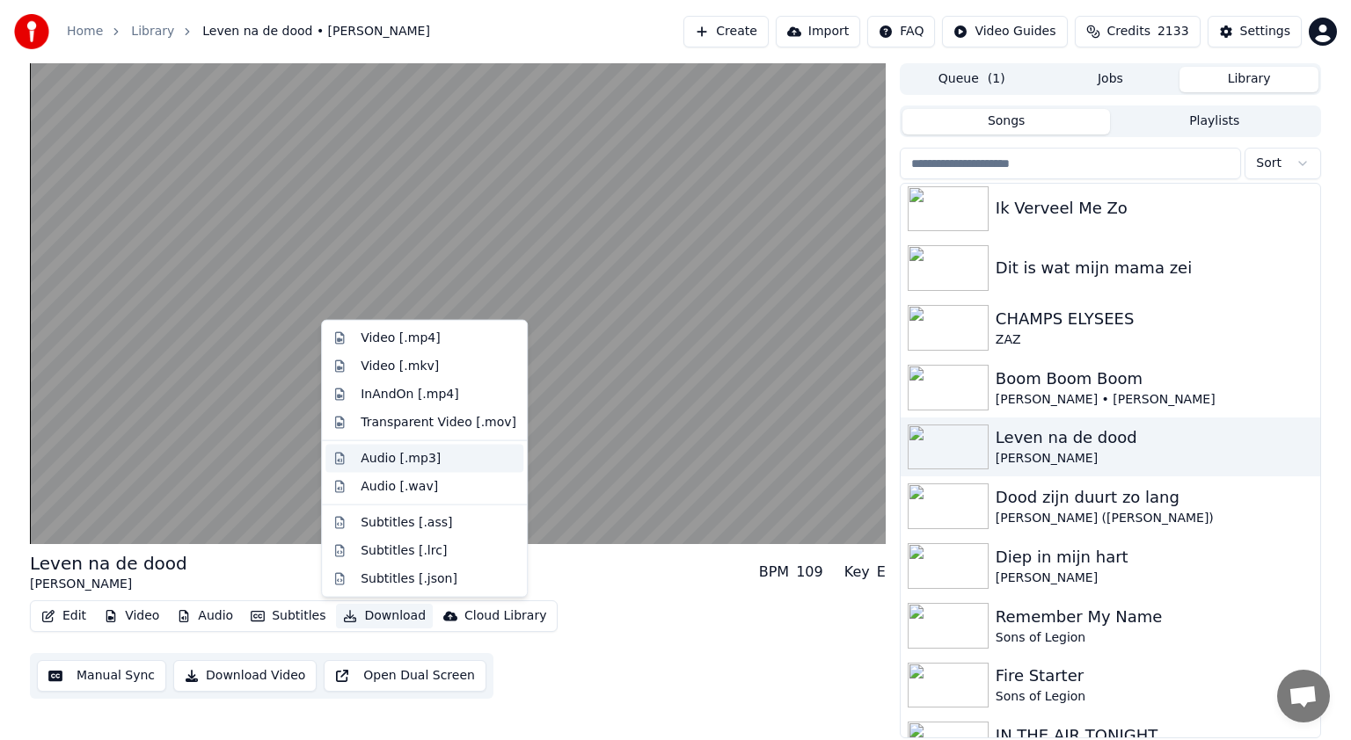
click at [387, 456] on div "Audio [.mp3]" at bounding box center [401, 459] width 80 height 18
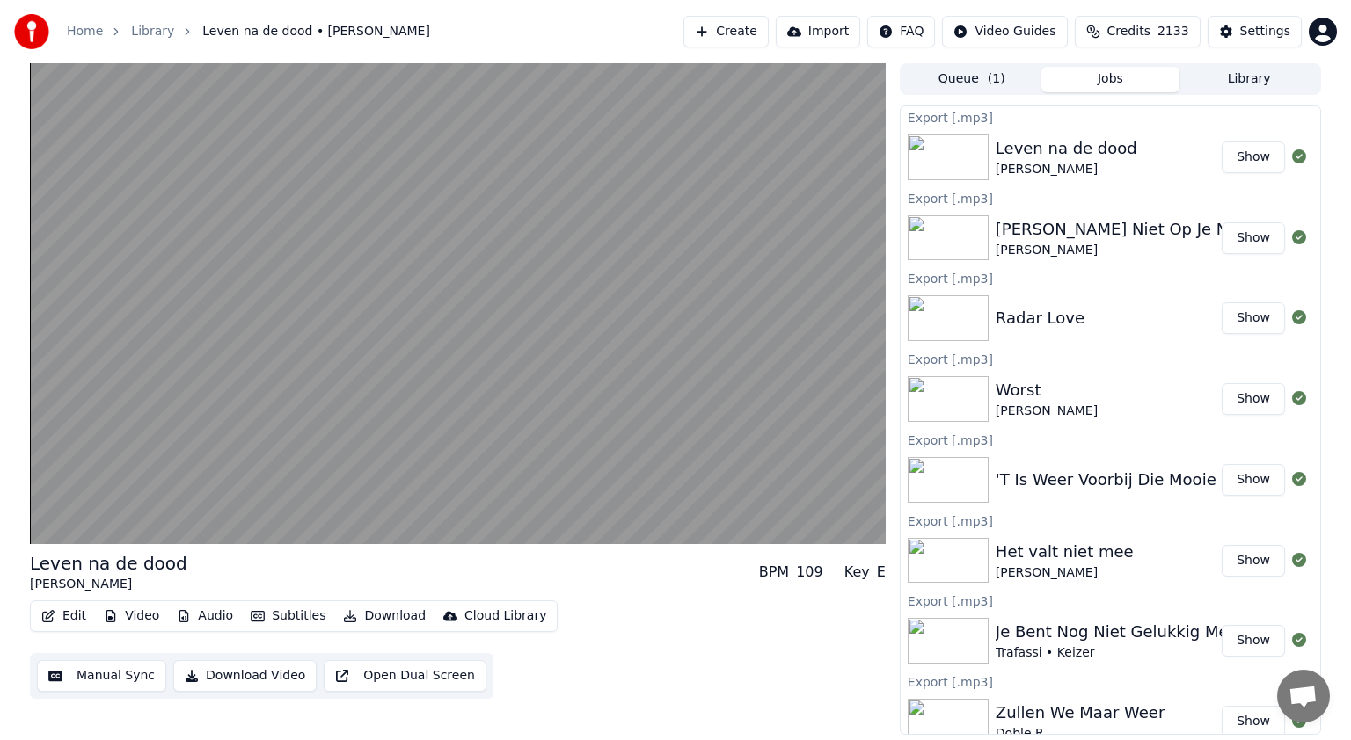
click at [1263, 74] on button "Library" at bounding box center [1248, 80] width 139 height 26
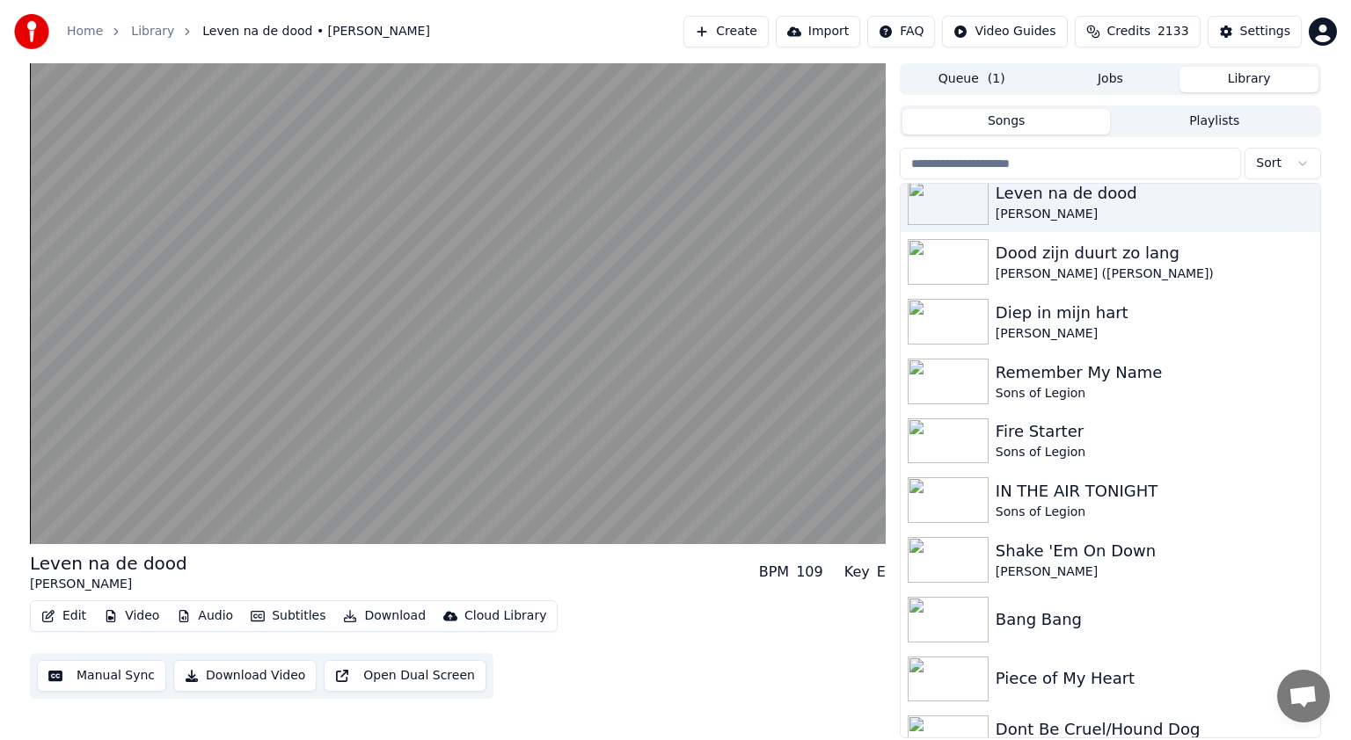
scroll to position [1101, 0]
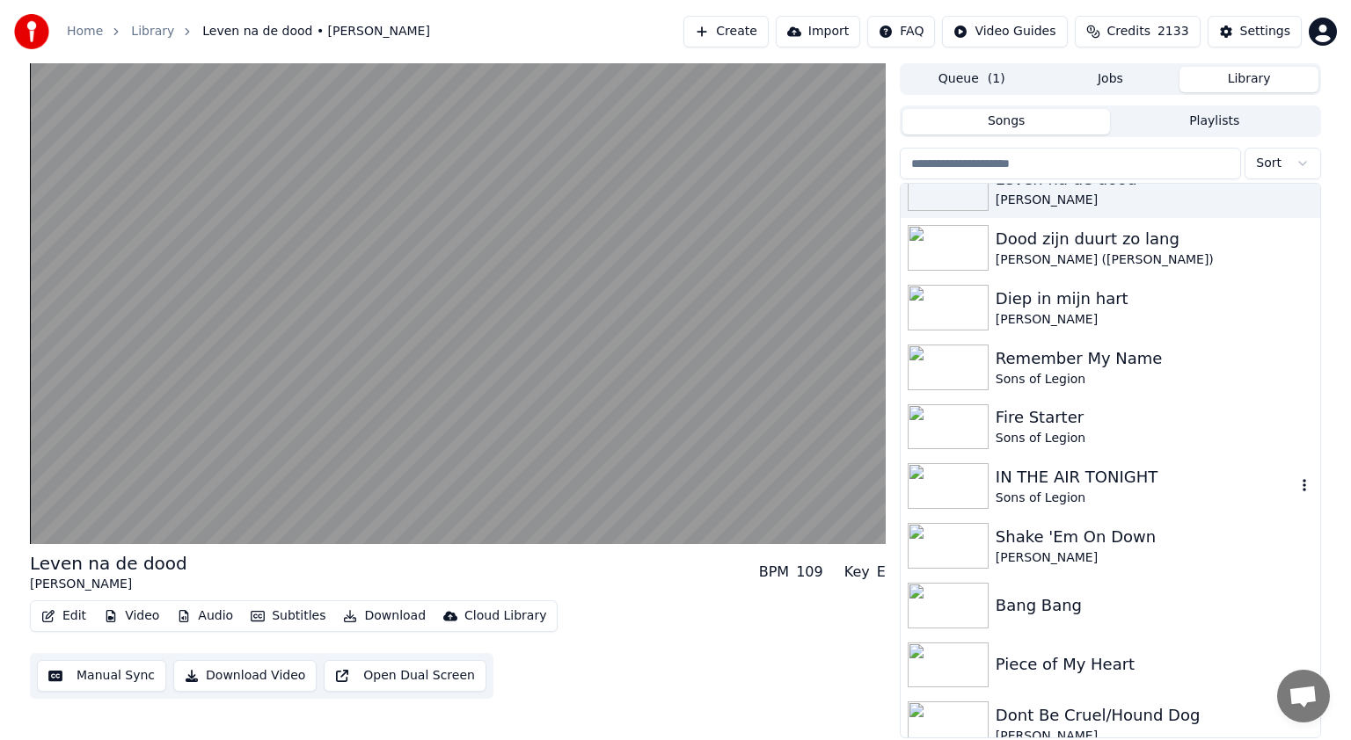
click at [967, 484] on img at bounding box center [947, 486] width 81 height 46
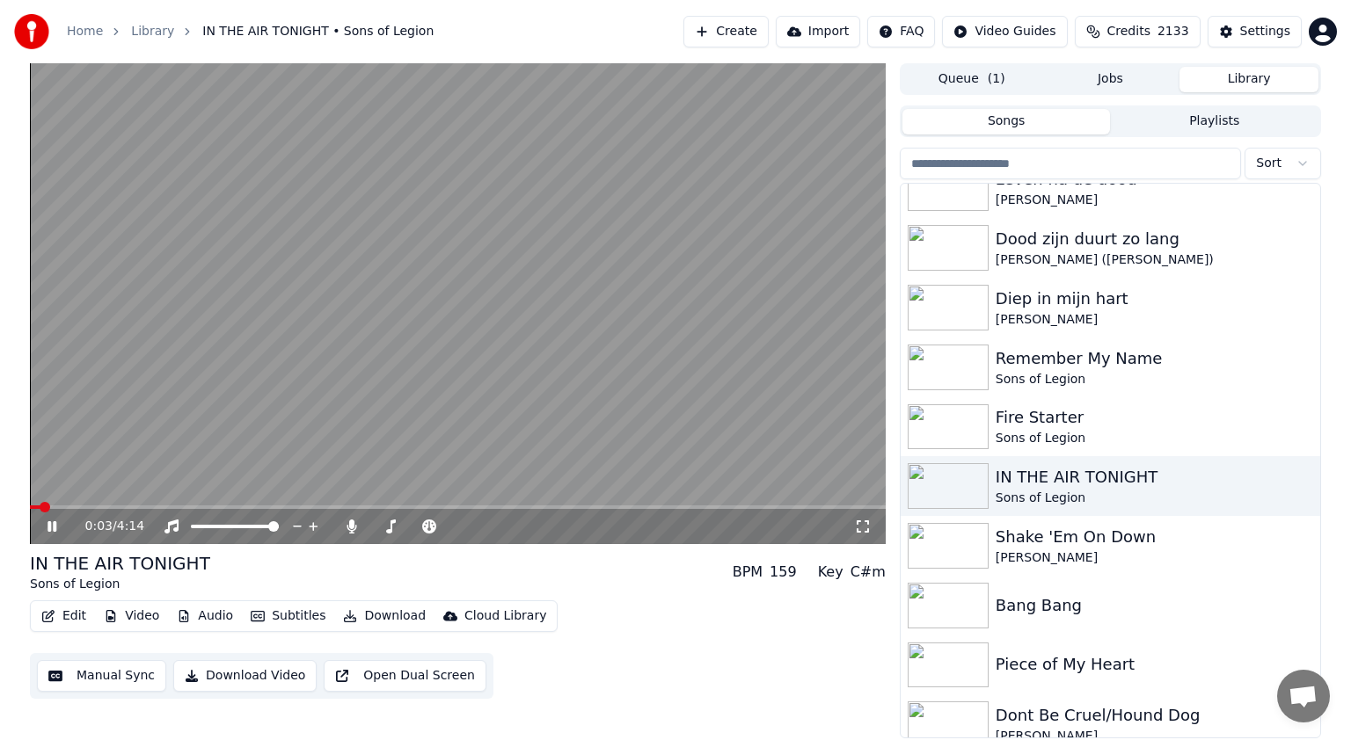
click at [393, 613] on button "Download" at bounding box center [384, 616] width 97 height 25
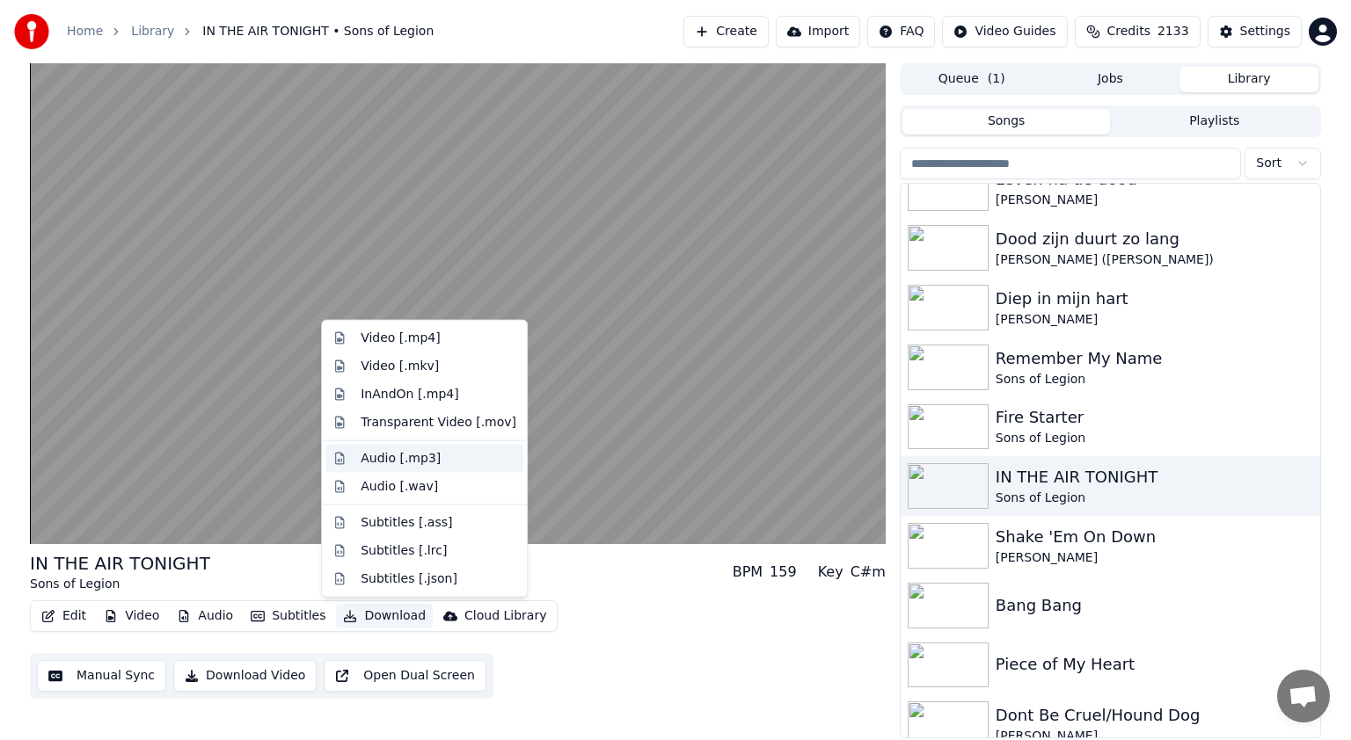
click at [382, 456] on div "Audio [.mp3]" at bounding box center [401, 459] width 80 height 18
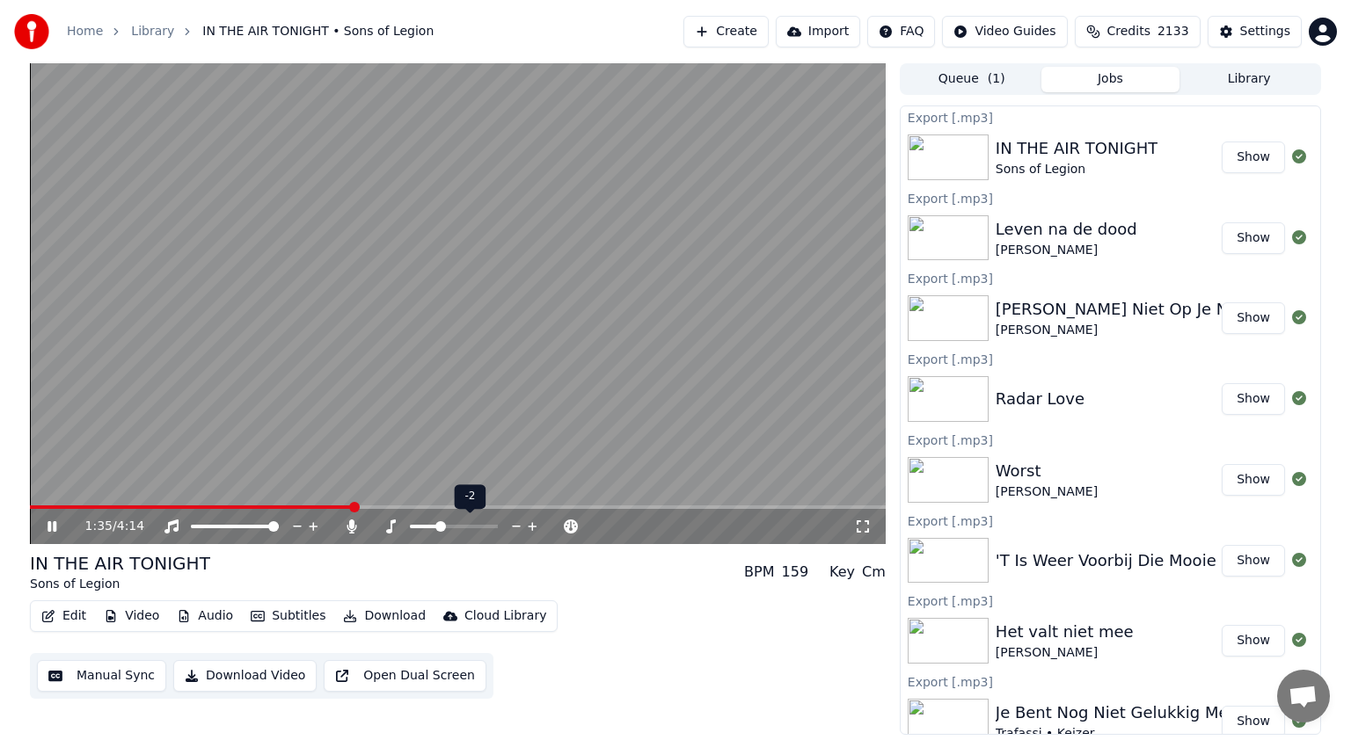
click at [440, 526] on span at bounding box center [440, 526] width 11 height 11
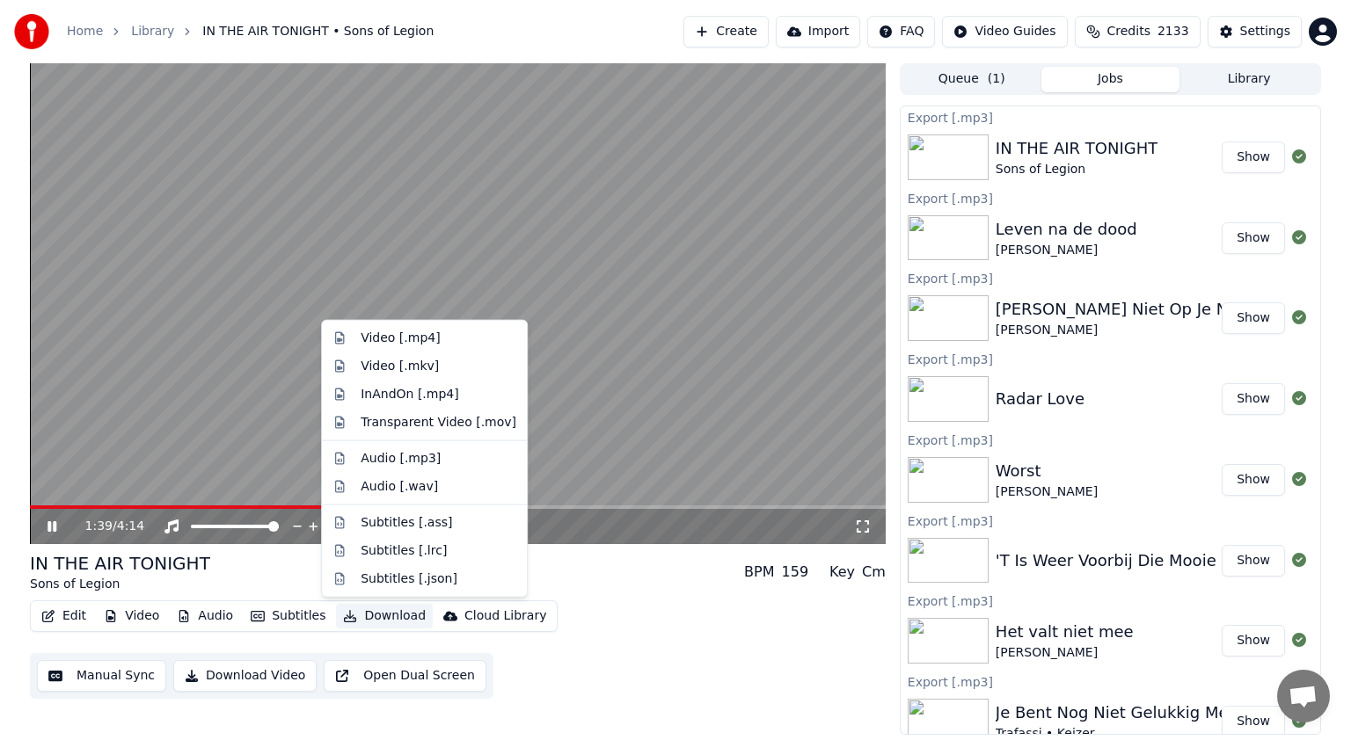
click at [381, 618] on button "Download" at bounding box center [384, 616] width 97 height 25
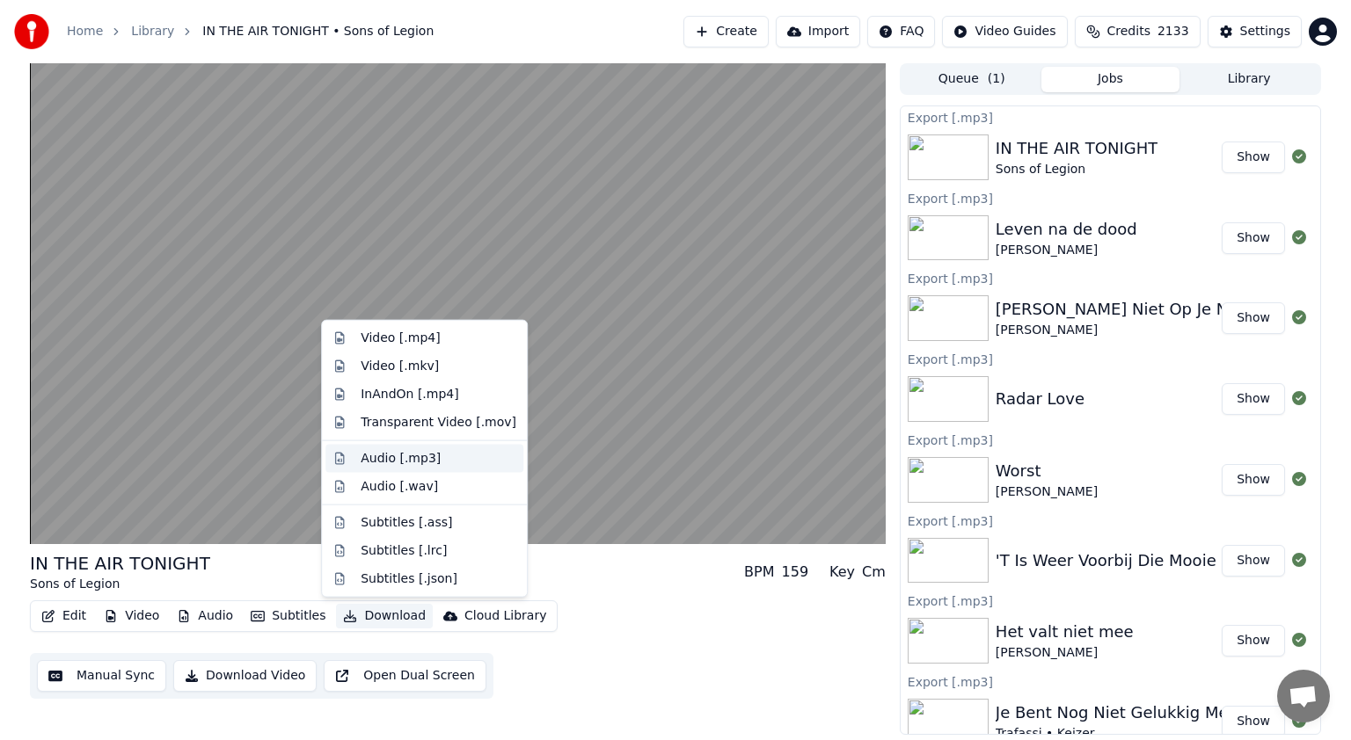
click at [383, 450] on div "Audio [.mp3]" at bounding box center [401, 459] width 80 height 18
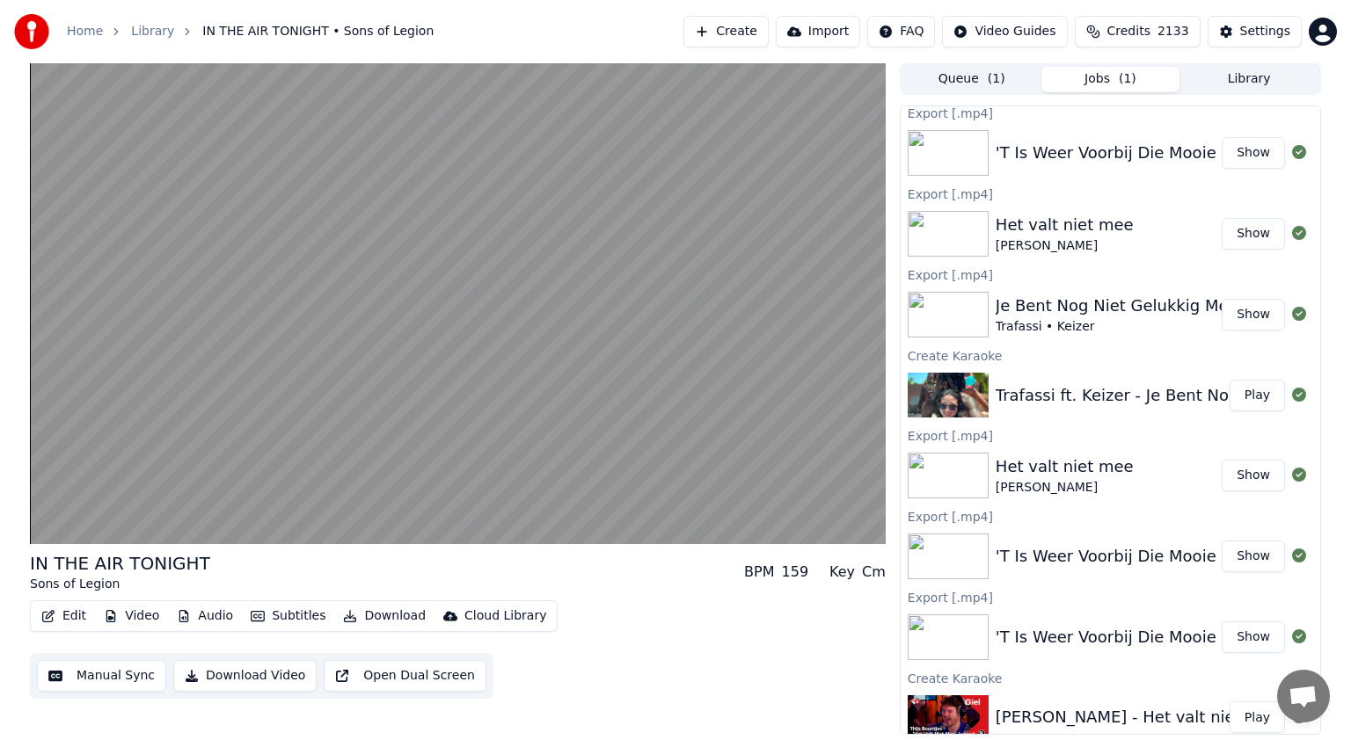
scroll to position [1388, 0]
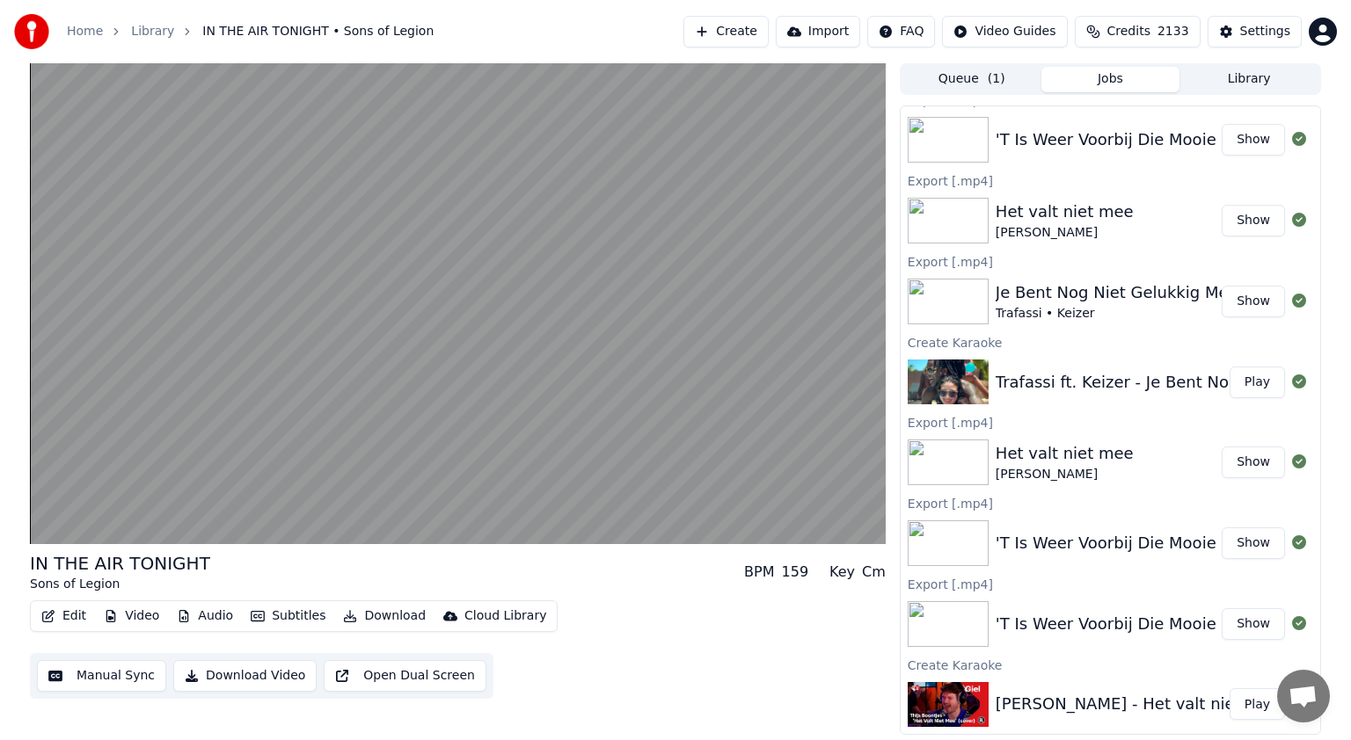
click at [1246, 71] on button "Library" at bounding box center [1248, 80] width 139 height 26
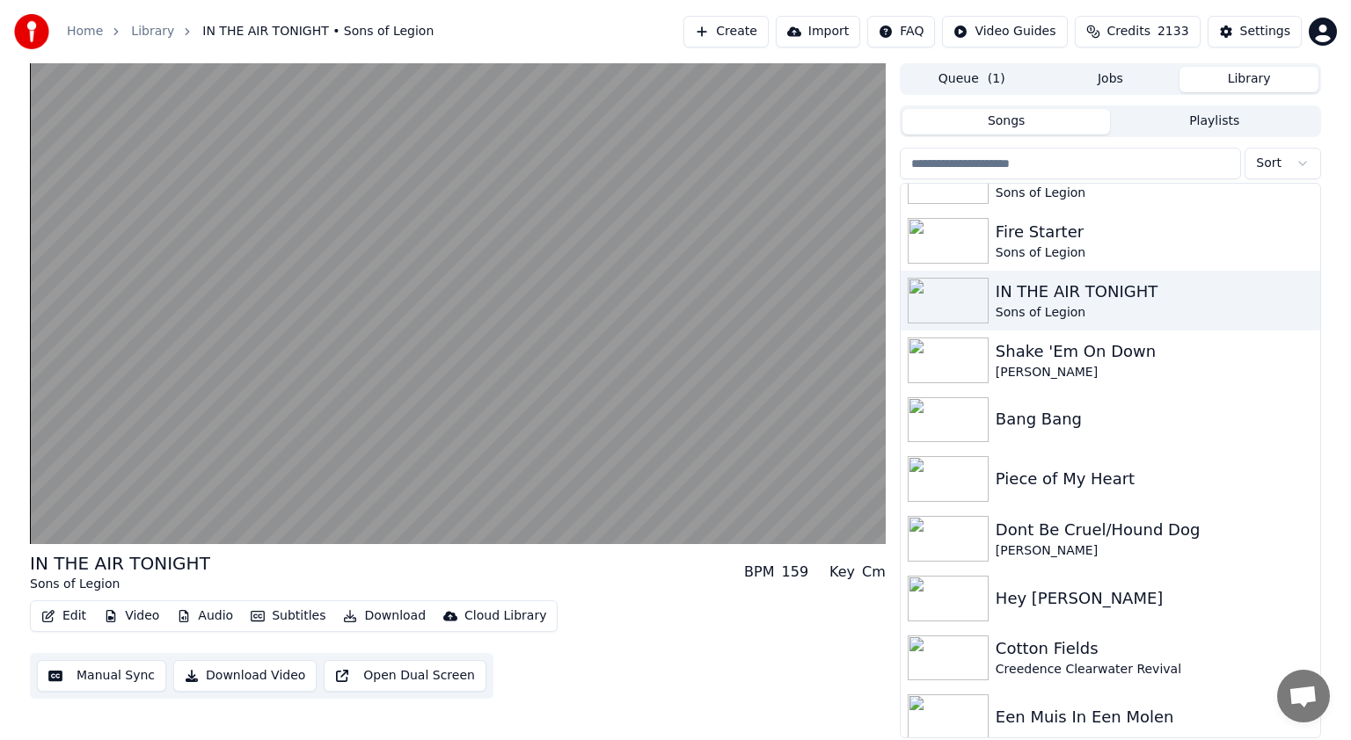
scroll to position [1307, 0]
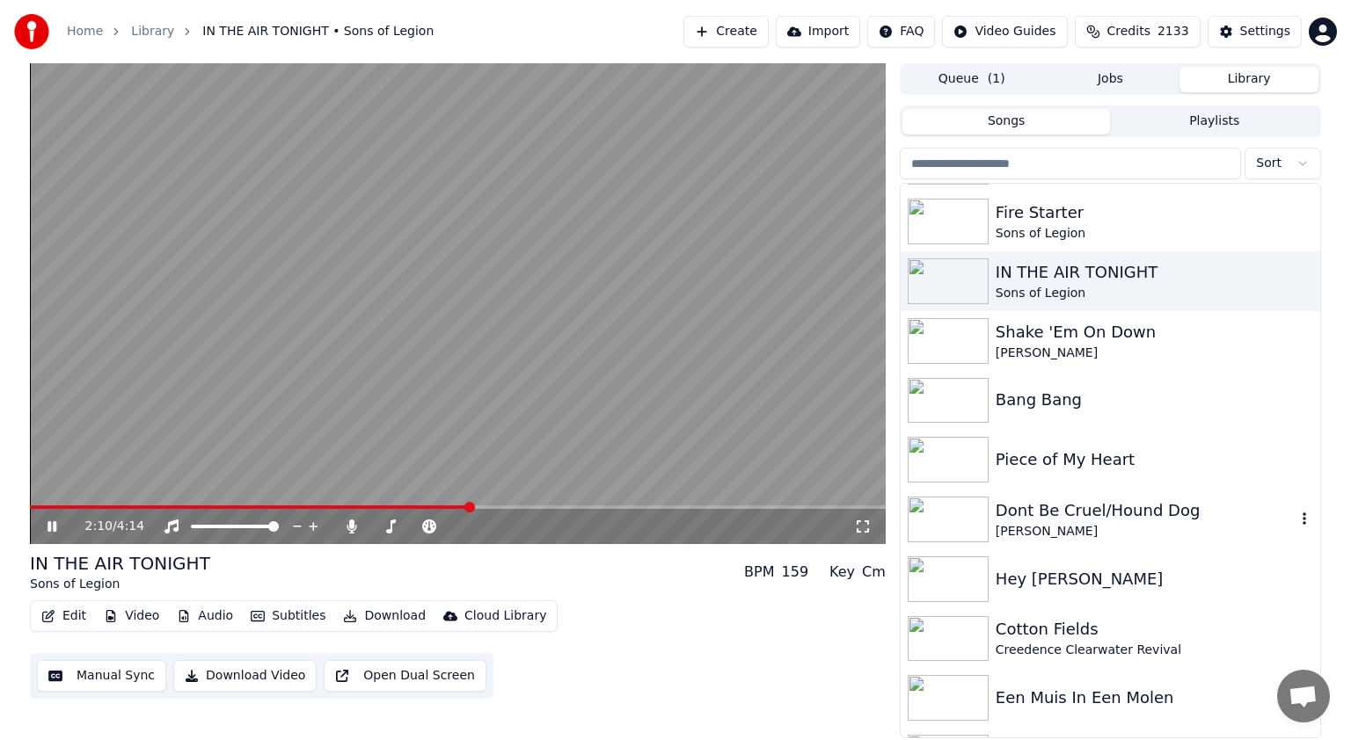
click at [967, 510] on img at bounding box center [947, 520] width 81 height 46
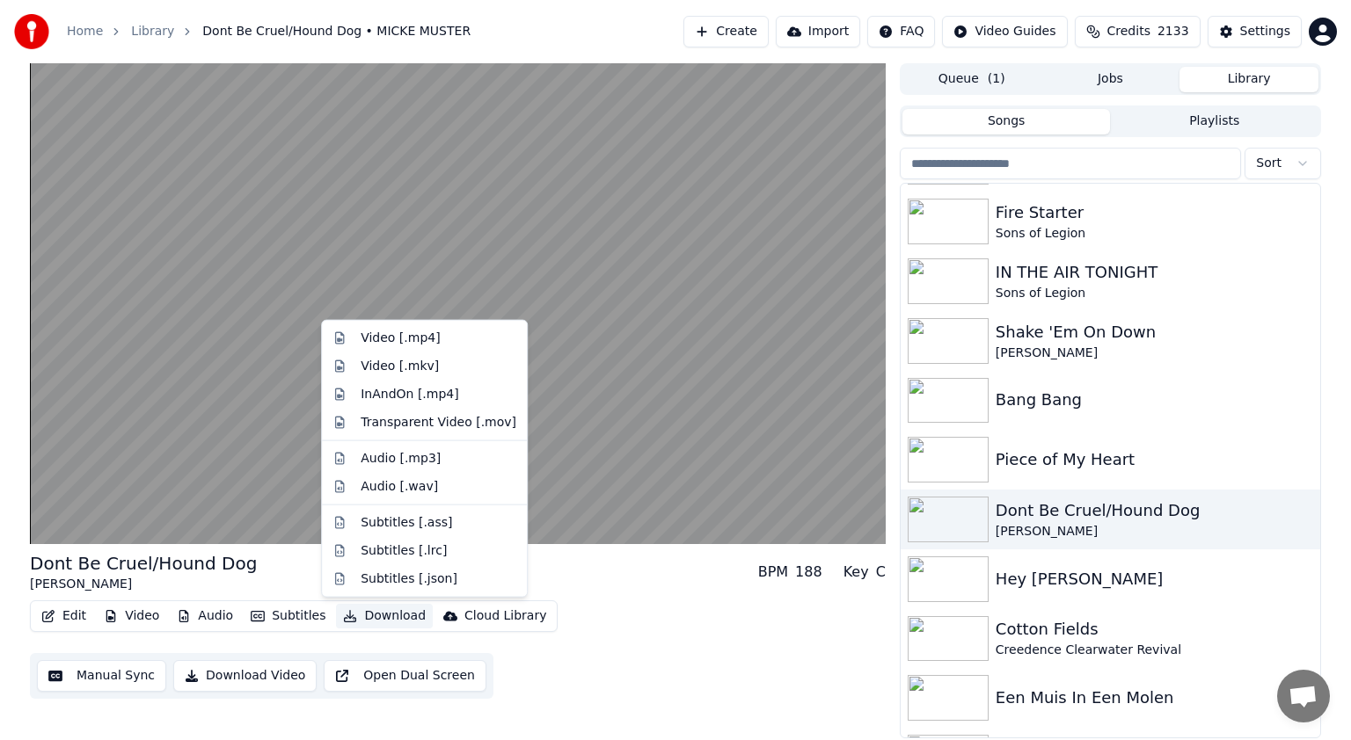
click at [402, 616] on button "Download" at bounding box center [384, 616] width 97 height 25
click at [388, 457] on div "Audio [.mp3]" at bounding box center [401, 459] width 80 height 18
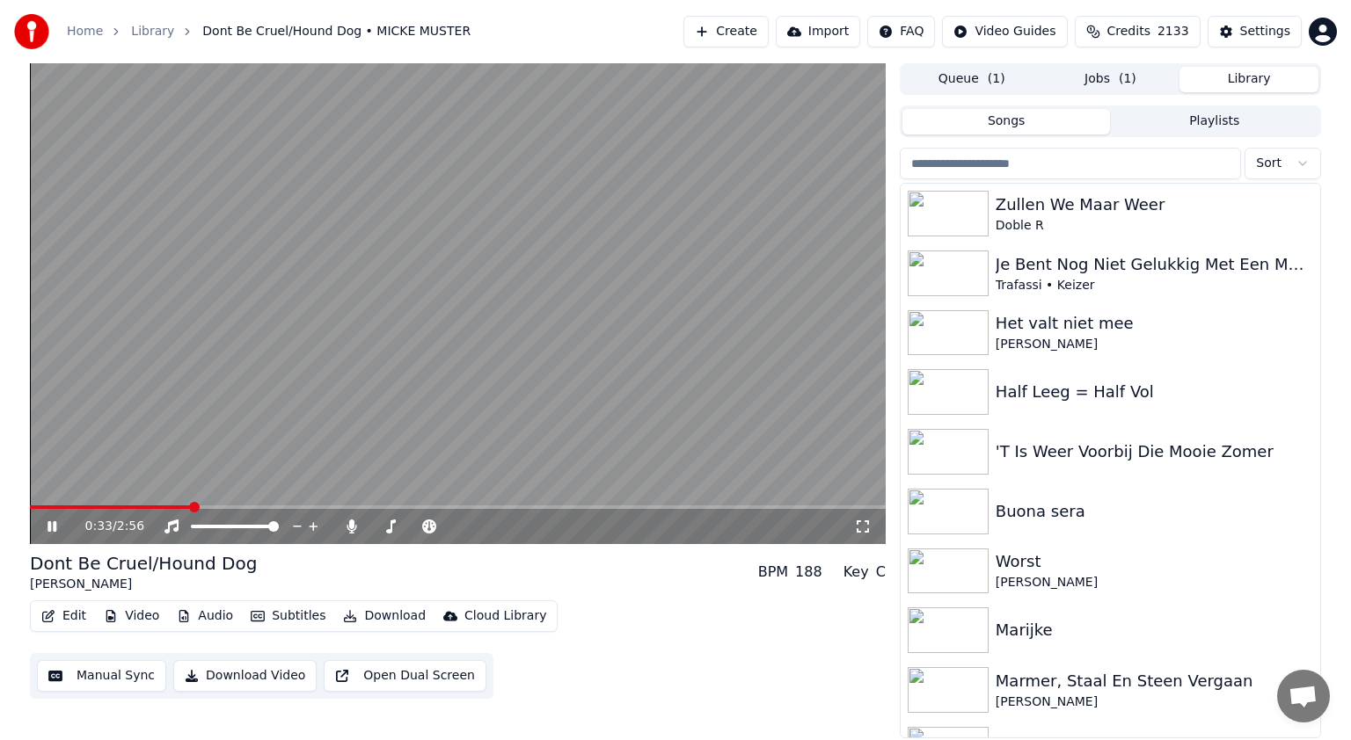
click at [1254, 70] on button "Library" at bounding box center [1248, 80] width 139 height 26
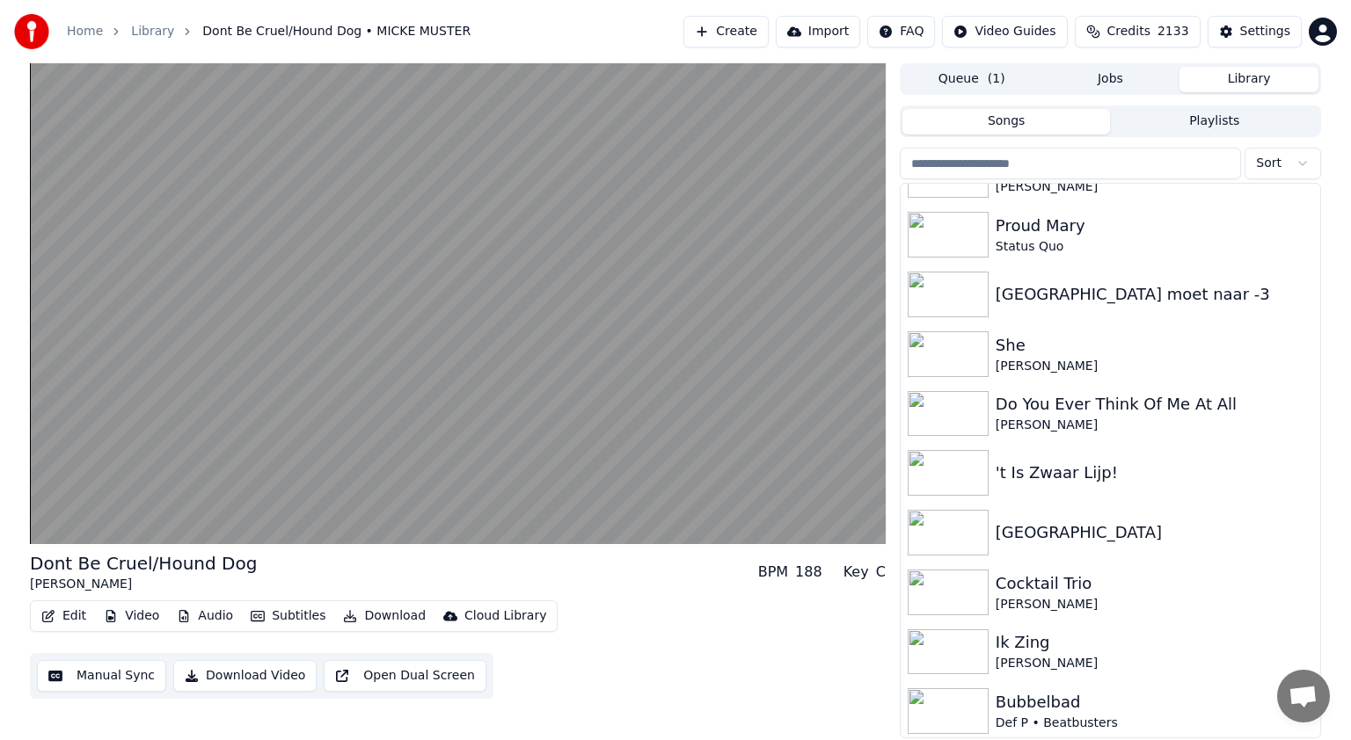
scroll to position [2372, 0]
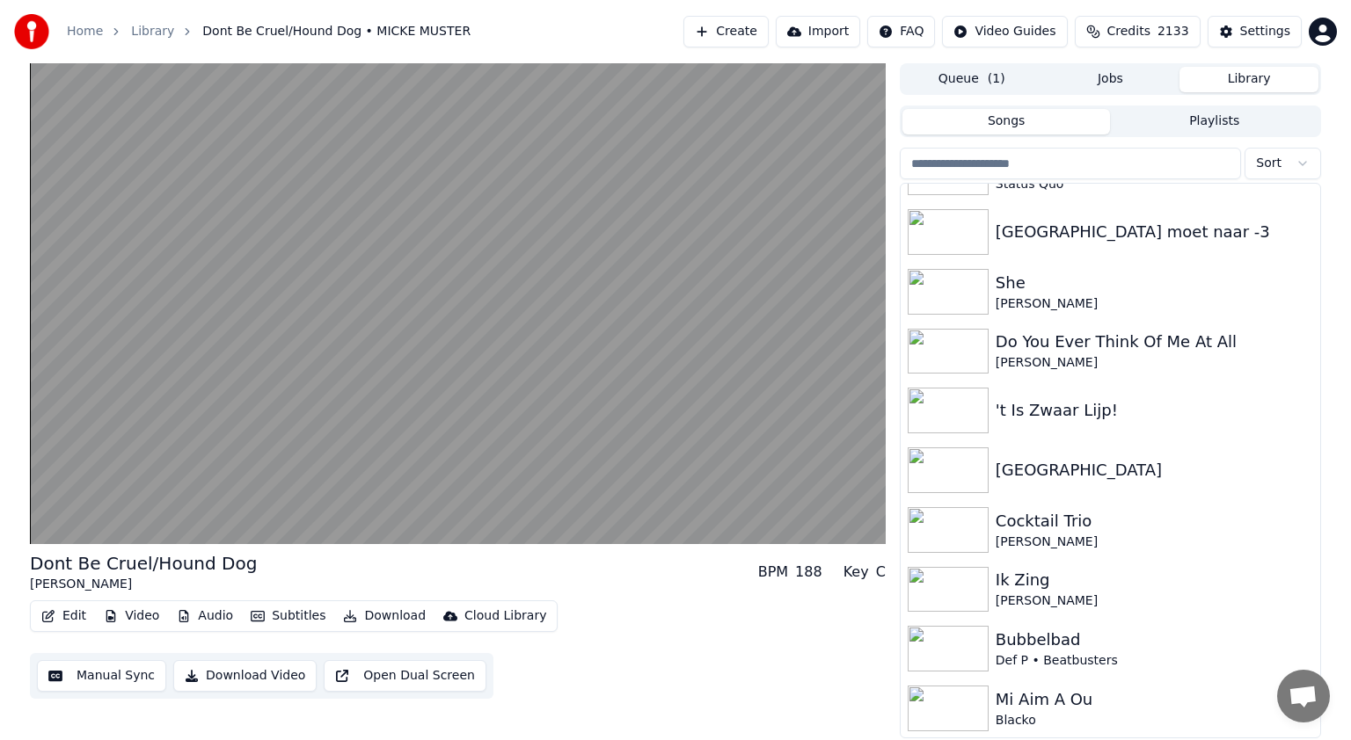
click at [1184, 712] on div "Blacko" at bounding box center [1145, 721] width 300 height 18
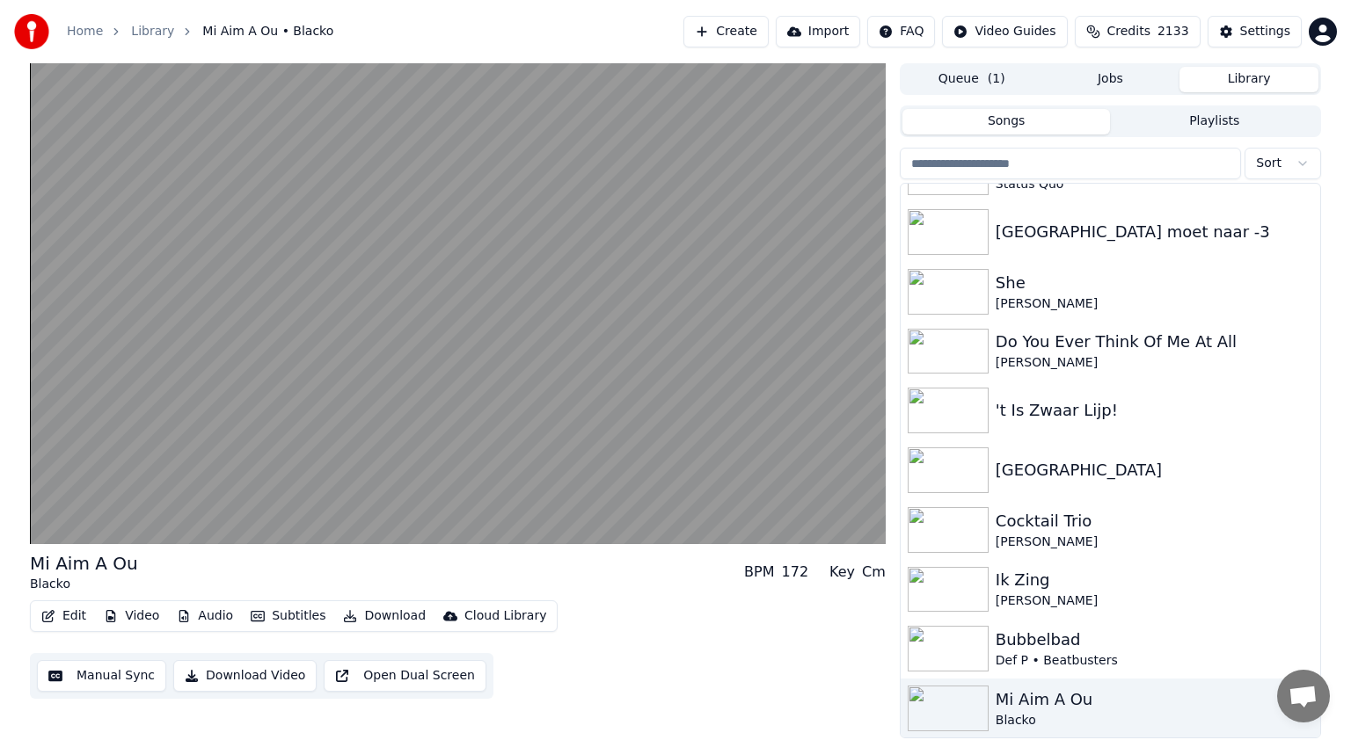
click at [70, 609] on button "Edit" at bounding box center [63, 616] width 59 height 25
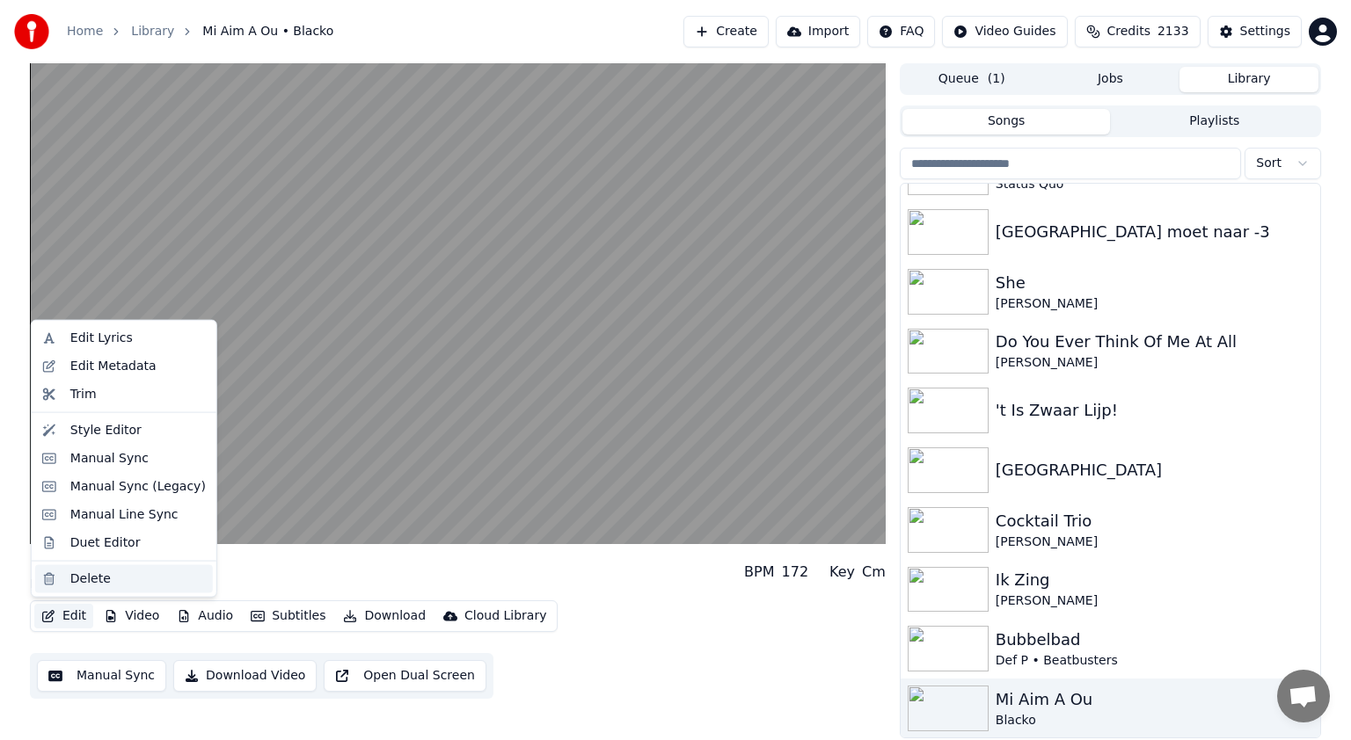
click at [86, 581] on div "Delete" at bounding box center [90, 579] width 40 height 18
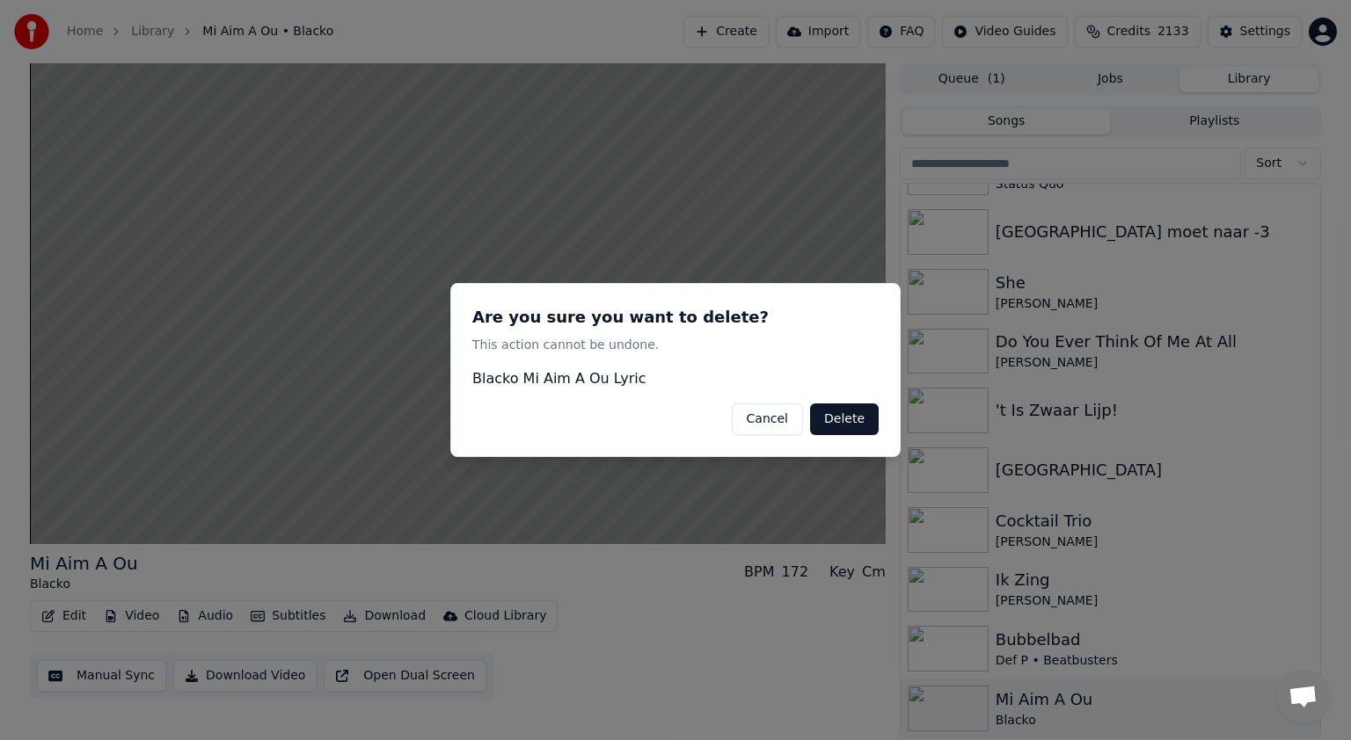
click at [842, 412] on button "Delete" at bounding box center [844, 420] width 69 height 32
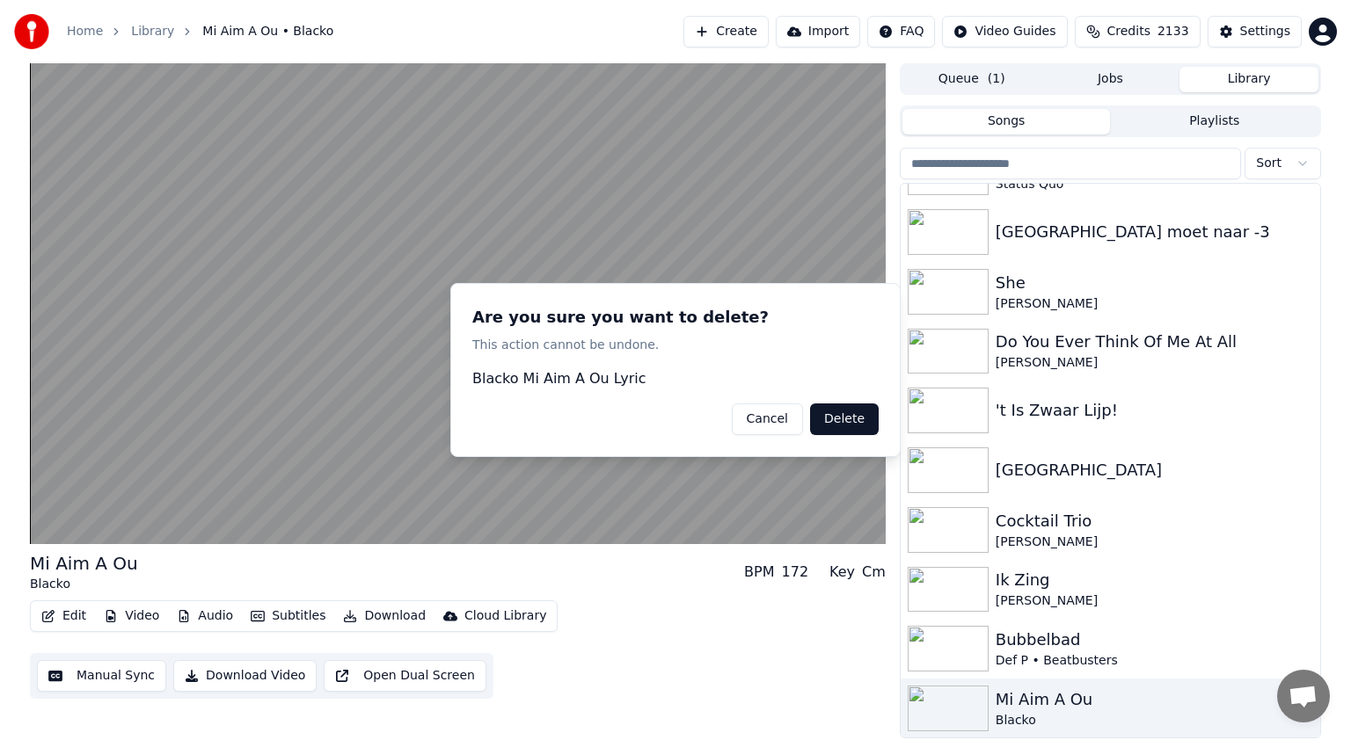
scroll to position [2313, 0]
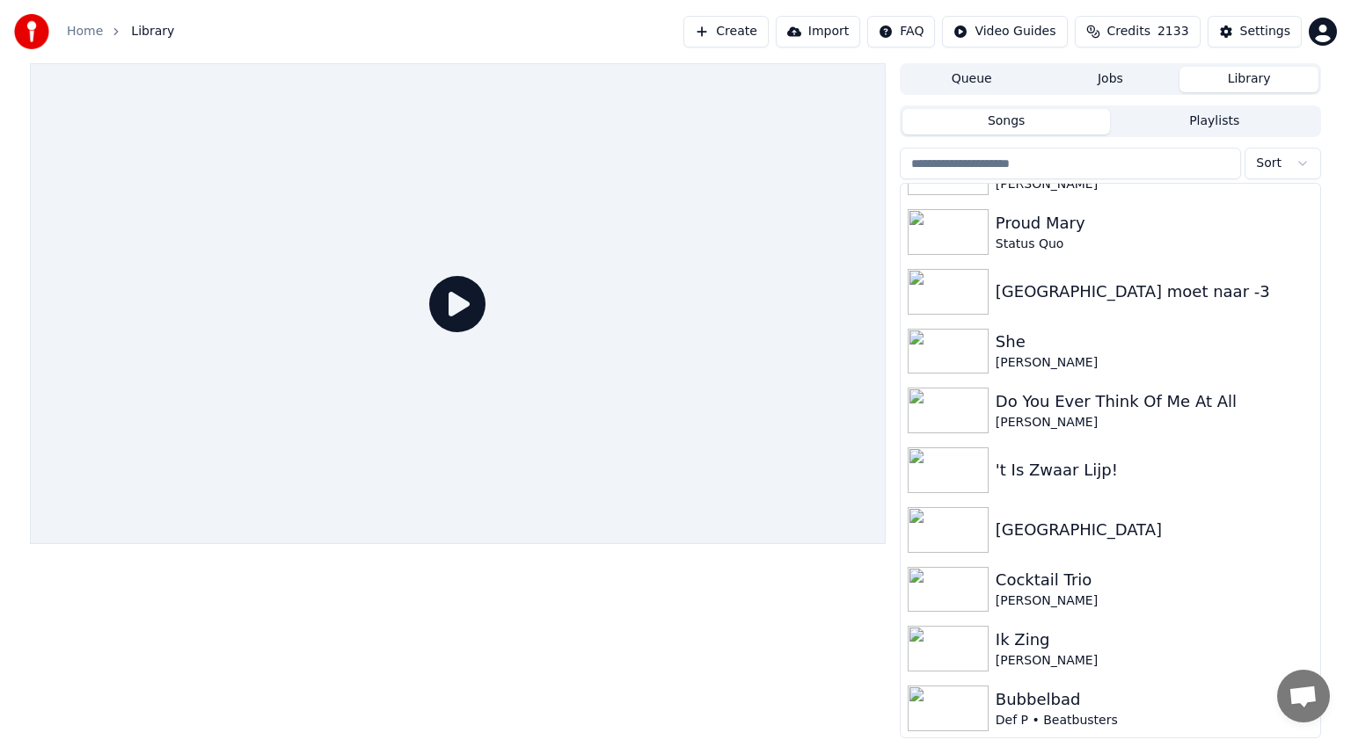
click at [1034, 120] on button "Songs" at bounding box center [1006, 122] width 208 height 26
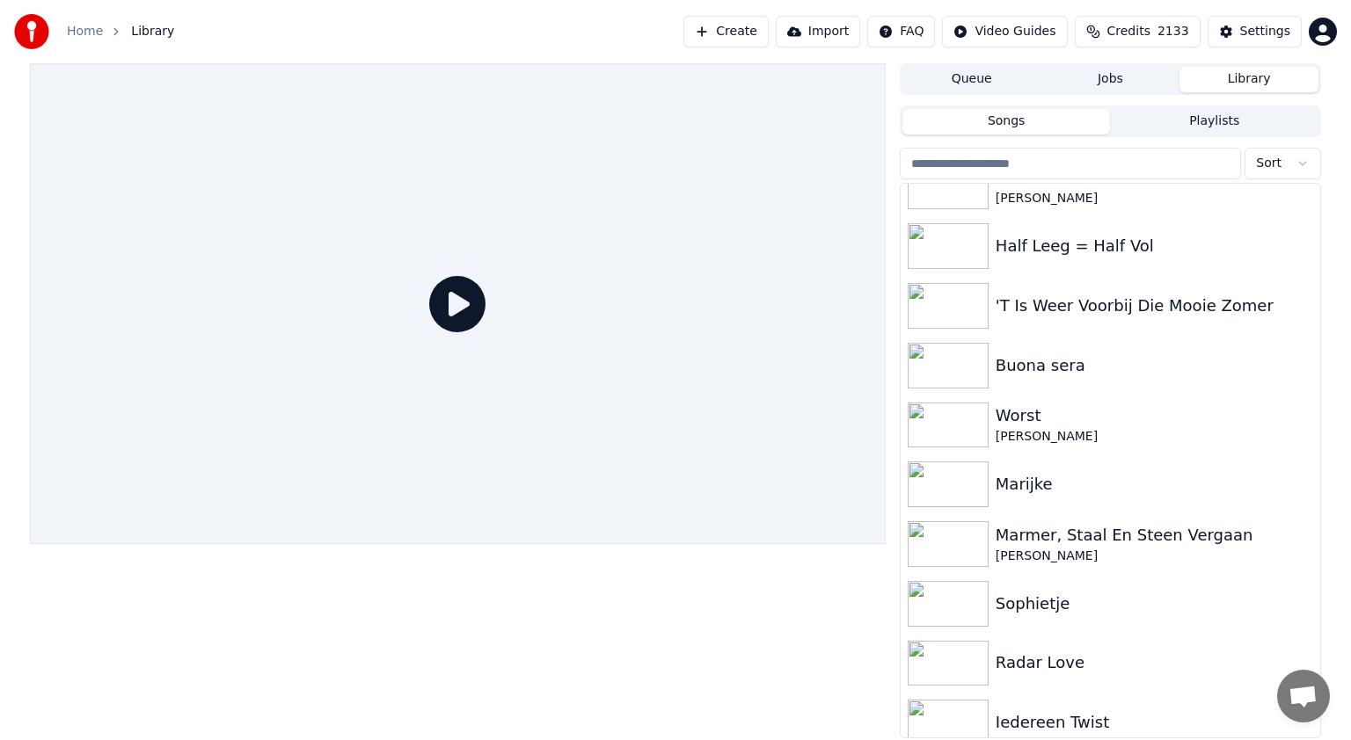
scroll to position [0, 0]
